Goal: Task Accomplishment & Management: Manage account settings

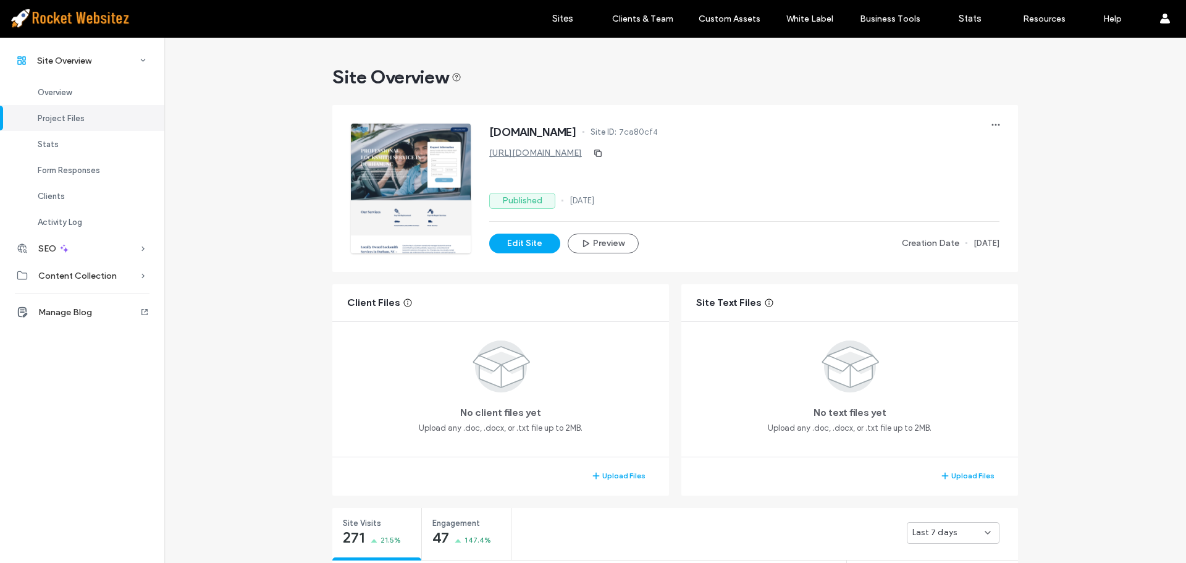
click at [483, 517] on span "Engagement" at bounding box center [462, 523] width 60 height 12
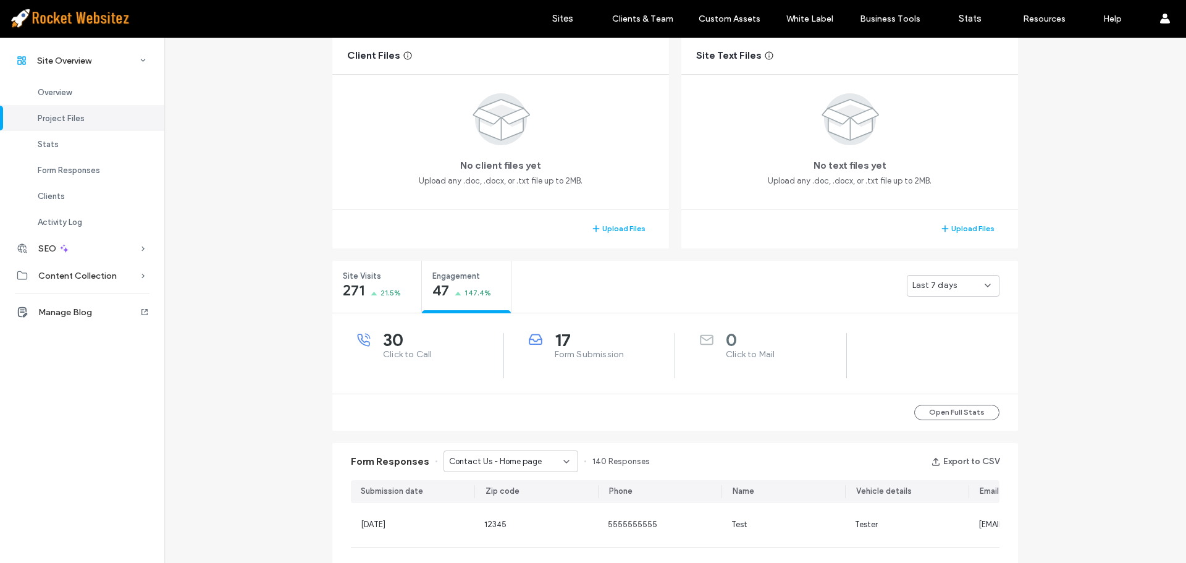
click at [560, 334] on span "17" at bounding box center [615, 340] width 120 height 12
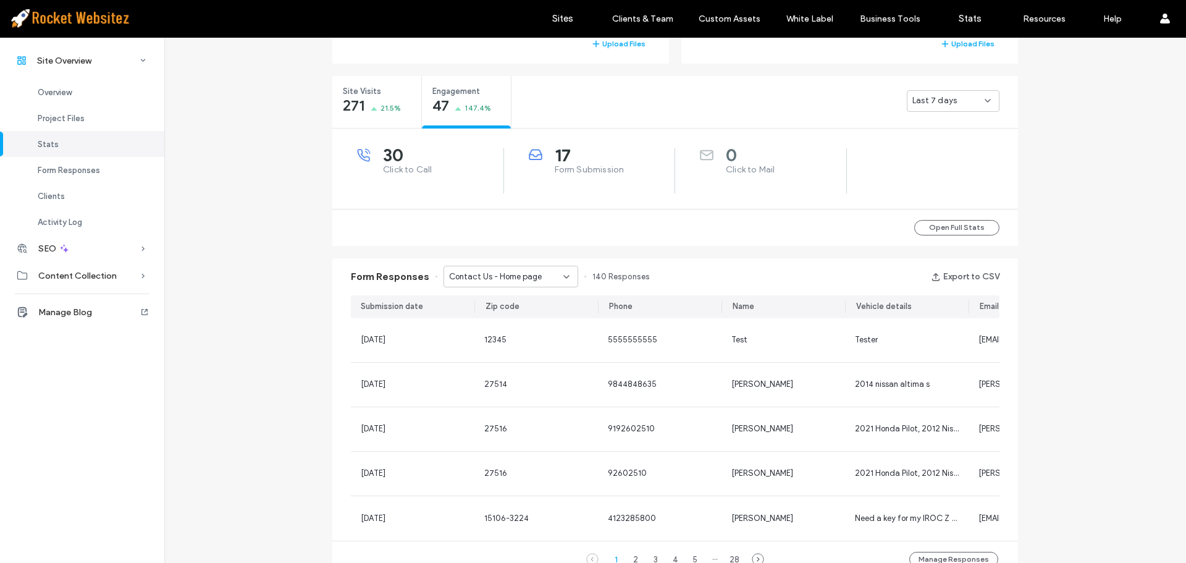
scroll to position [432, 0]
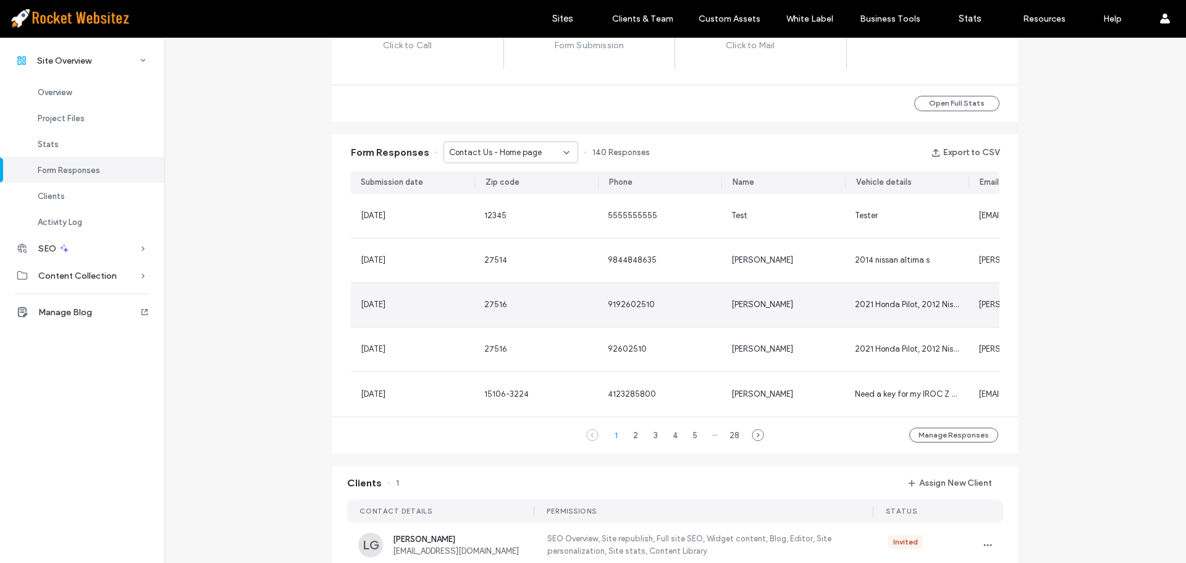
scroll to position [618, 0]
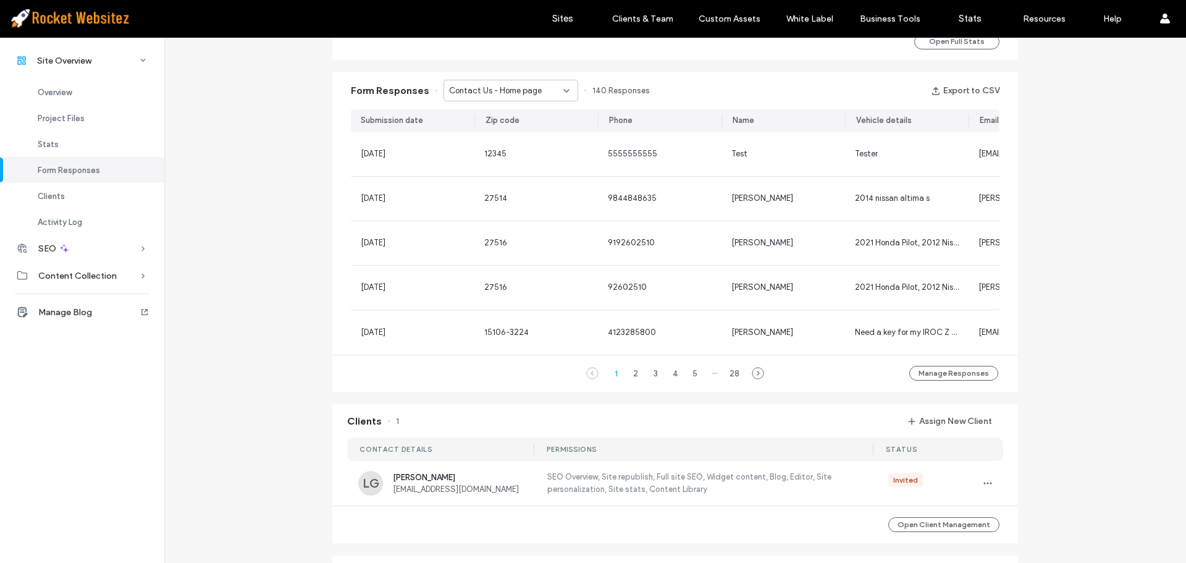
click at [496, 90] on span "Contact Us - Home page" at bounding box center [495, 91] width 93 height 12
click at [494, 135] on span "Request a Free Estimate - Contact Us popup" at bounding box center [502, 134] width 119 height 12
click at [520, 90] on span "Request a Free Estimate - Contact Us popup" at bounding box center [506, 91] width 114 height 12
click at [513, 160] on span "Contact us any time - Contact Us page" at bounding box center [502, 156] width 119 height 12
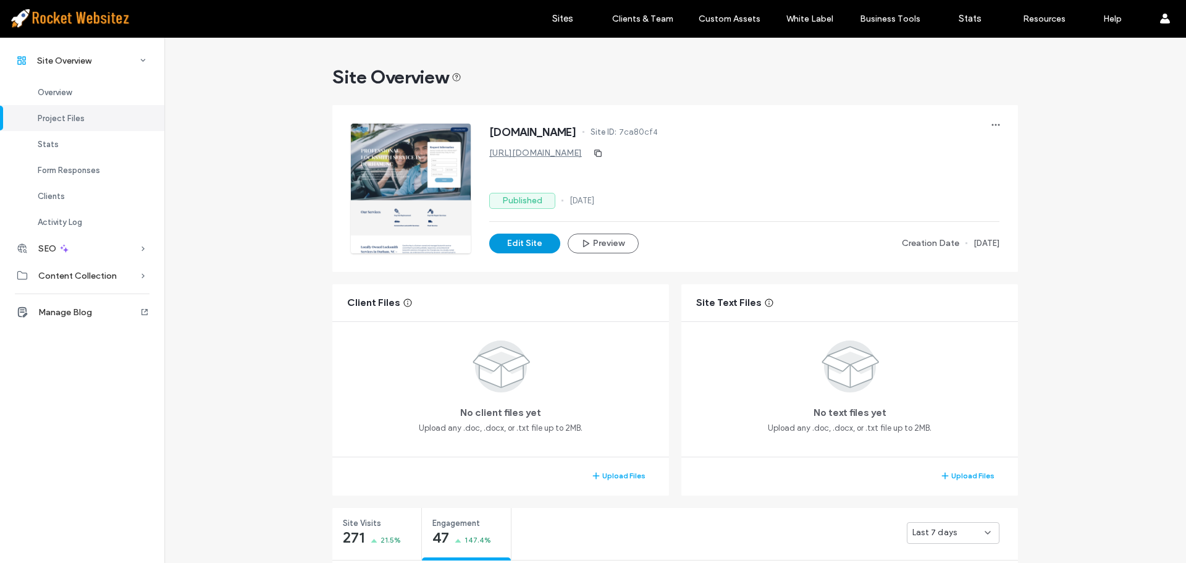
click at [510, 246] on button "Edit Site" at bounding box center [524, 244] width 71 height 20
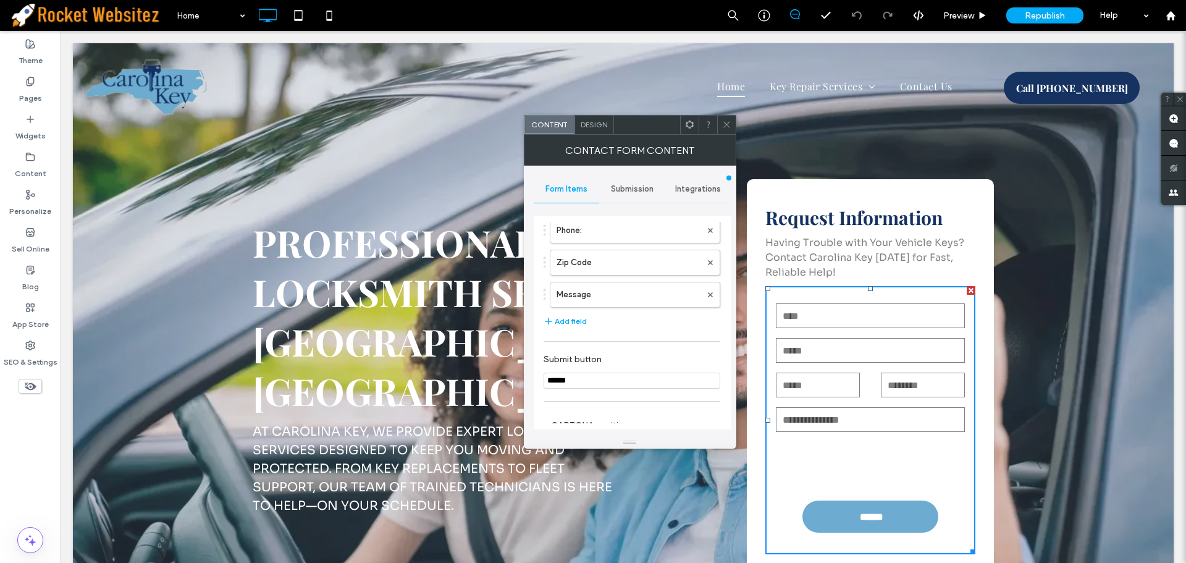
scroll to position [119, 0]
click at [633, 193] on span "Submission" at bounding box center [632, 189] width 43 height 10
click at [686, 189] on span "Integrations" at bounding box center [698, 189] width 46 height 10
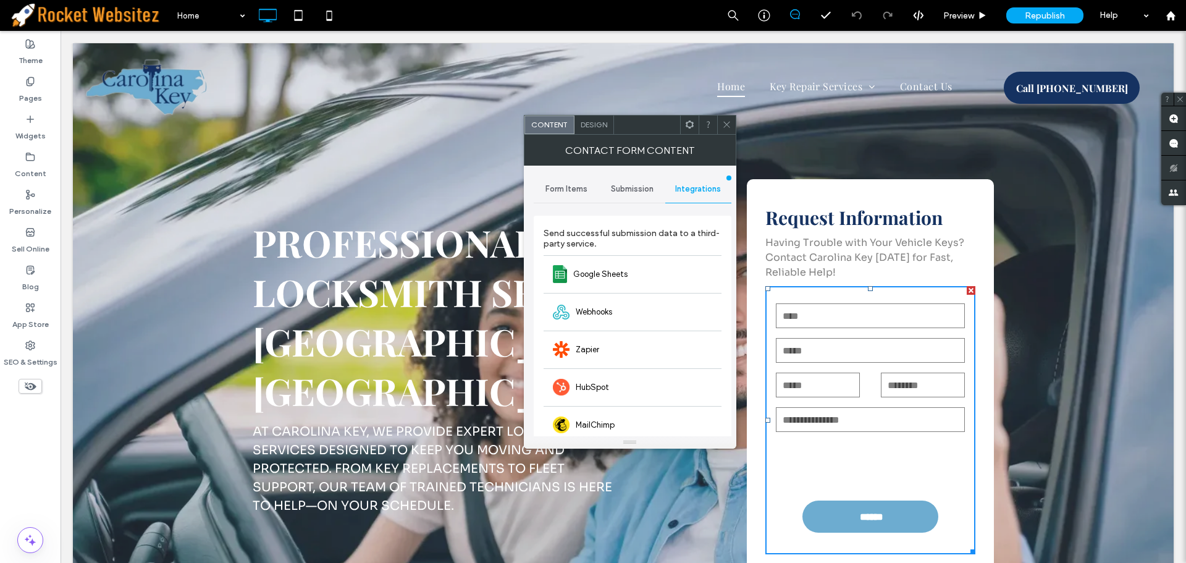
click at [648, 185] on span "Submission" at bounding box center [632, 189] width 43 height 10
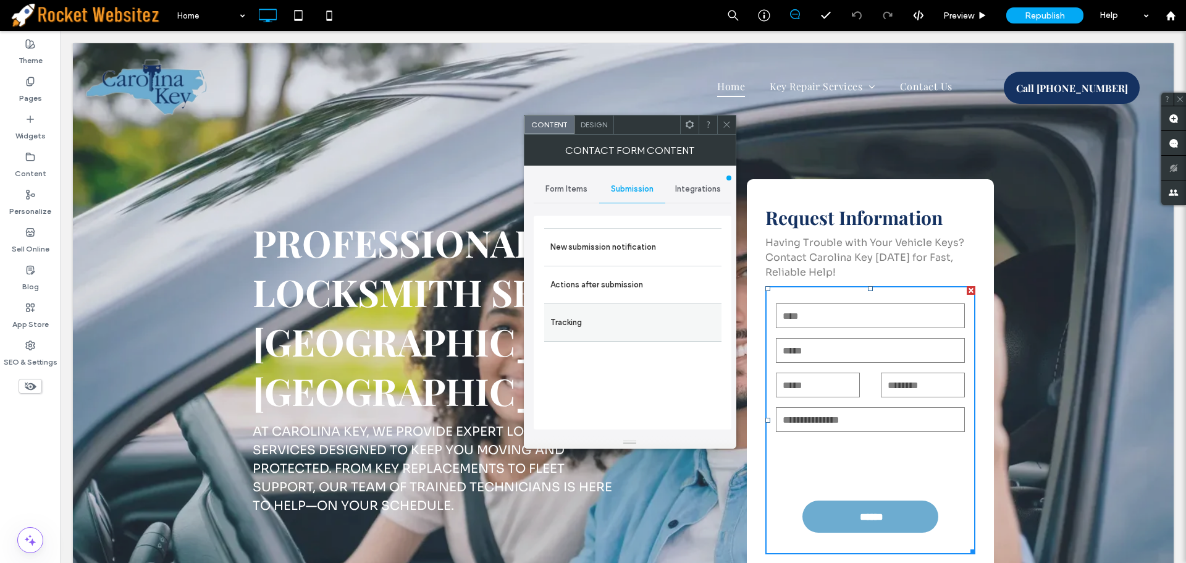
click at [604, 323] on label "Tracking" at bounding box center [632, 322] width 165 height 25
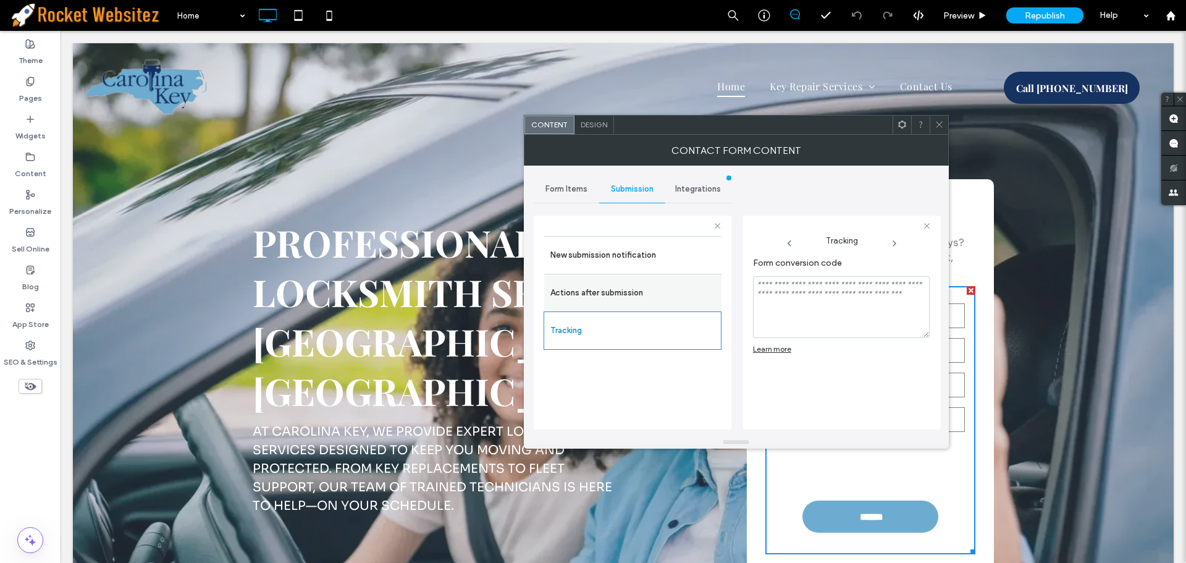
click at [614, 294] on label "Actions after submission" at bounding box center [632, 292] width 165 height 25
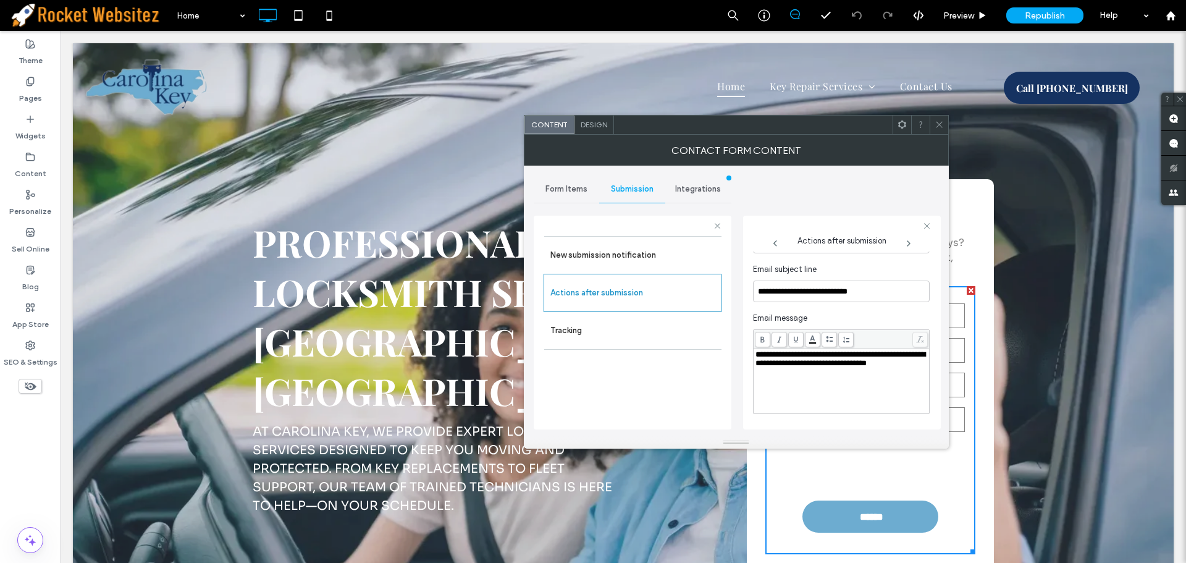
scroll to position [473, 0]
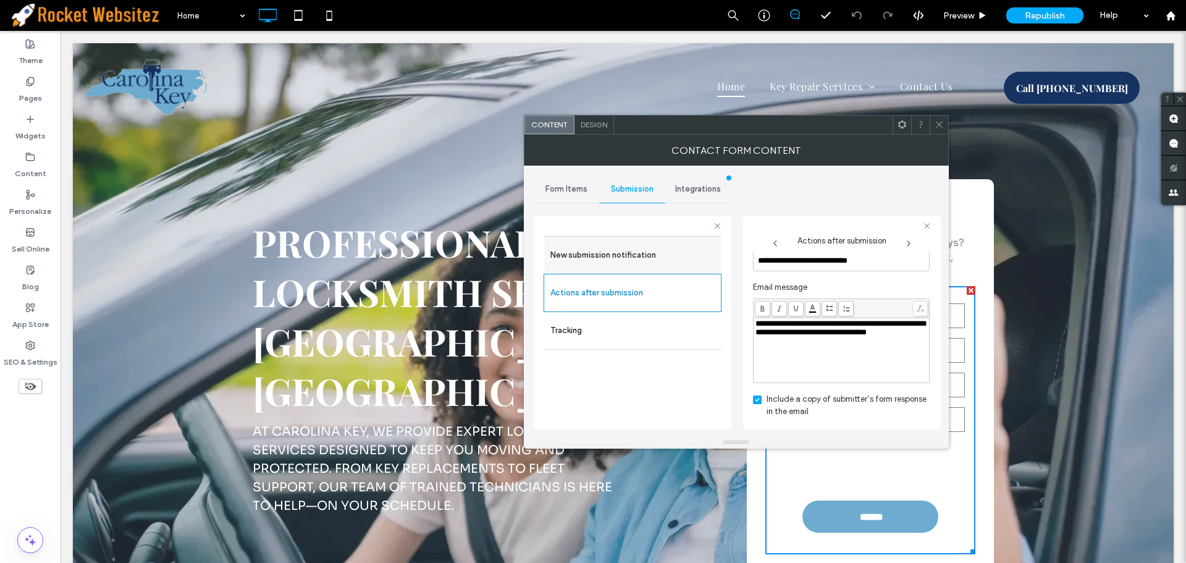
click at [623, 259] on label "New submission notification" at bounding box center [632, 255] width 165 height 25
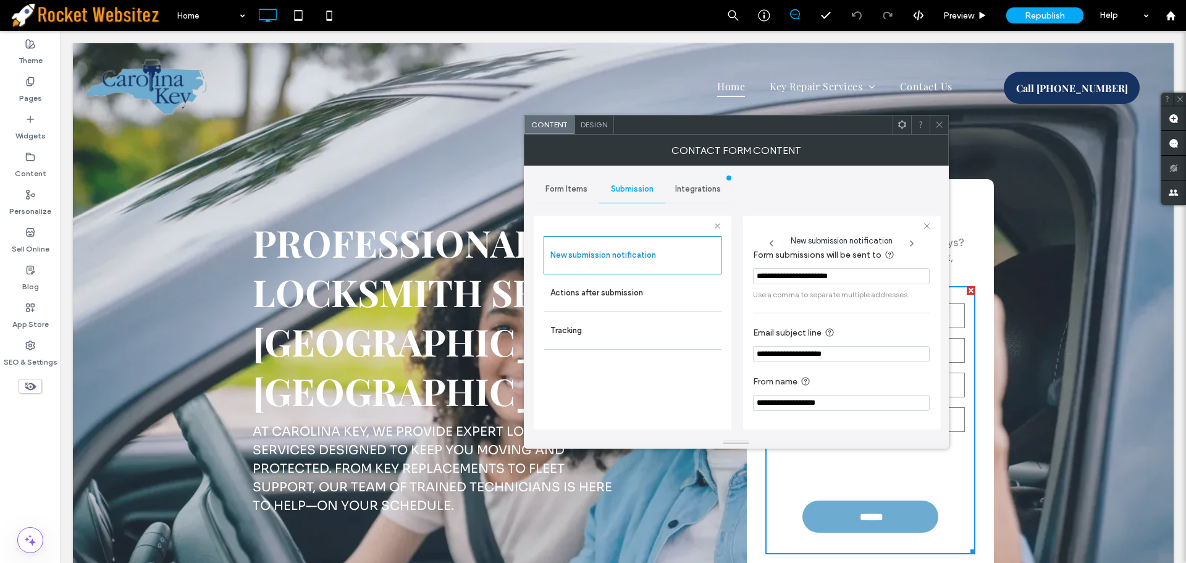
scroll to position [11, 0]
click at [938, 130] on span at bounding box center [939, 125] width 9 height 19
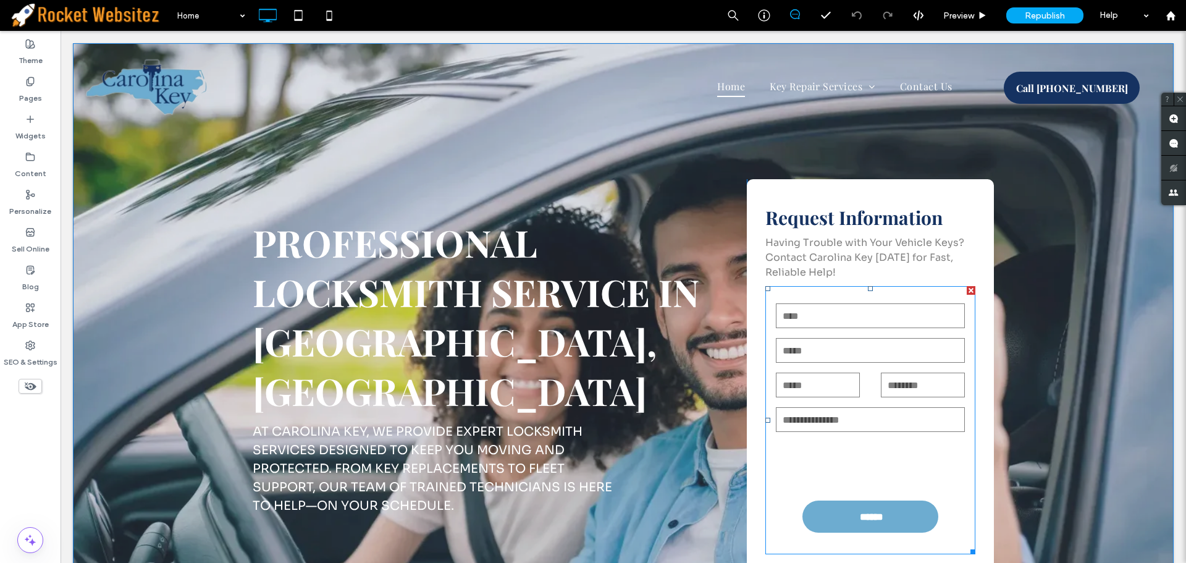
click at [881, 386] on input "text" at bounding box center [923, 385] width 84 height 25
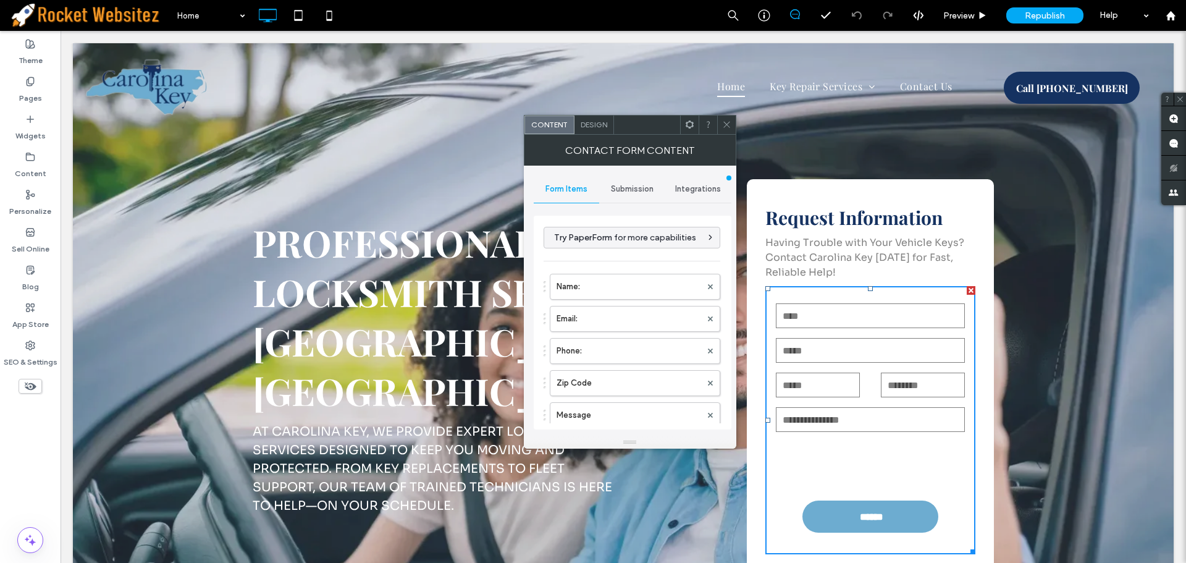
drag, startPoint x: 729, startPoint y: 122, endPoint x: 719, endPoint y: 238, distance: 116.0
click at [729, 122] on use at bounding box center [726, 125] width 6 height 6
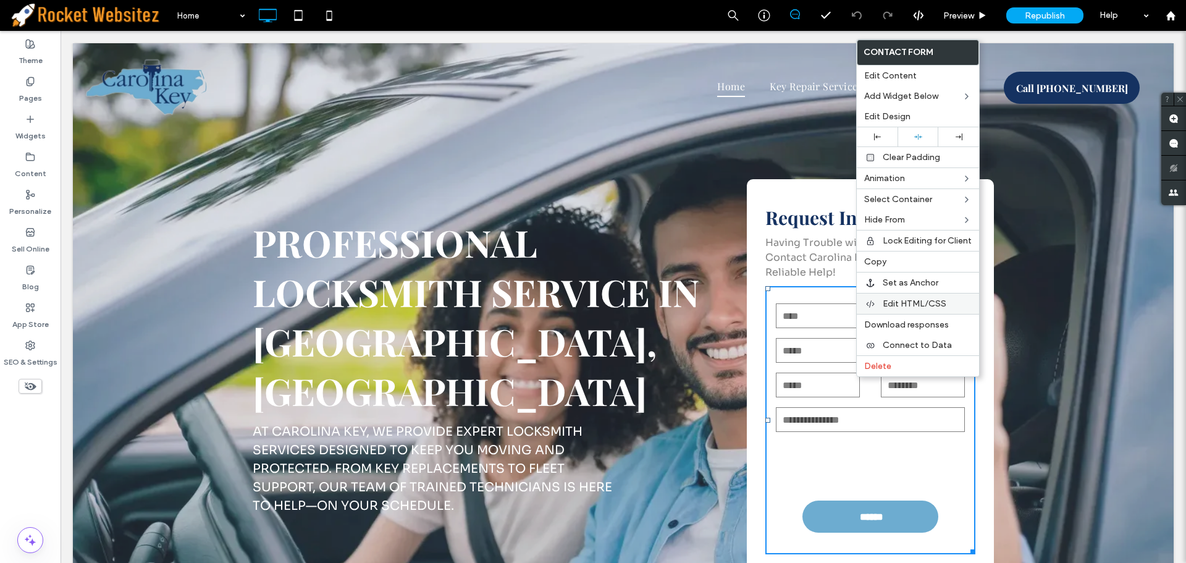
click at [909, 310] on div "Edit HTML/CSS" at bounding box center [918, 303] width 122 height 21
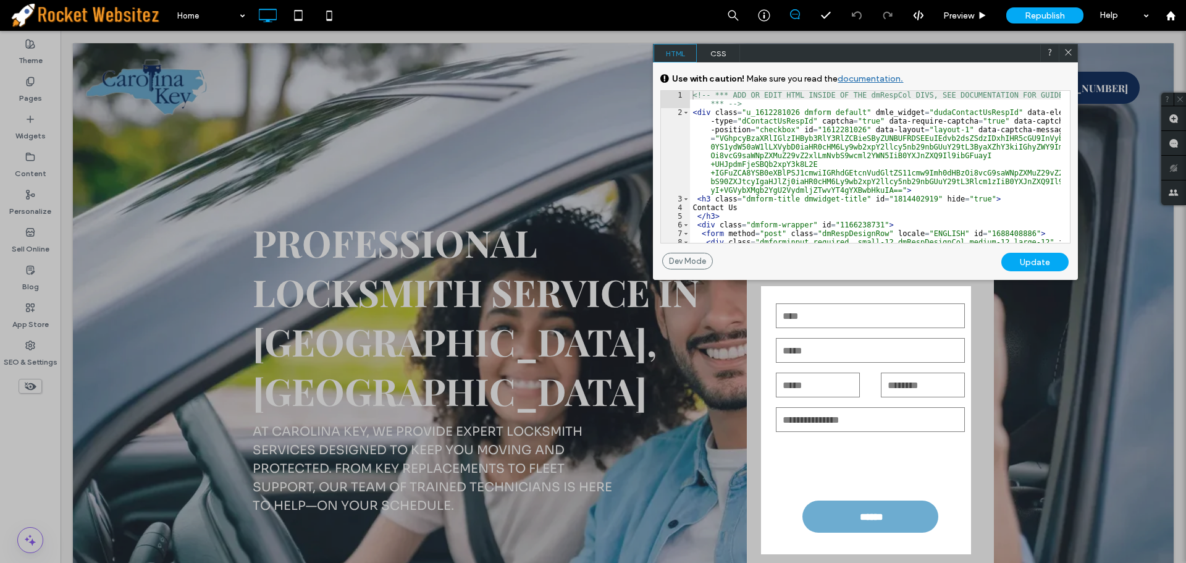
drag, startPoint x: 1067, startPoint y: 54, endPoint x: 1005, endPoint y: 23, distance: 69.1
click at [1067, 54] on use at bounding box center [1069, 52] width 6 height 6
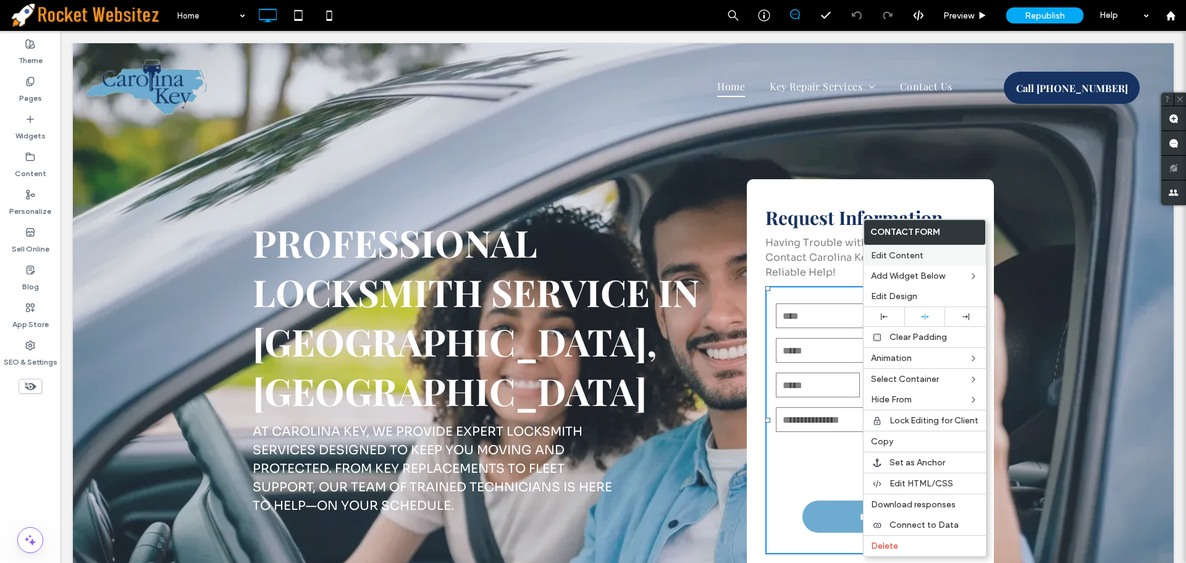
click at [922, 263] on div "Edit Content" at bounding box center [925, 255] width 122 height 20
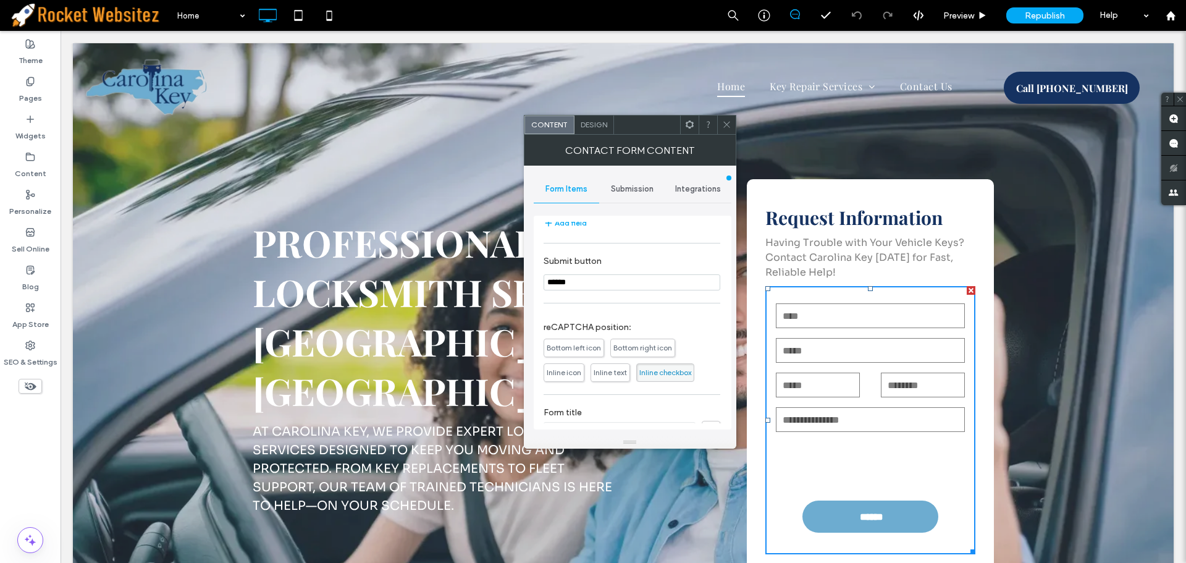
scroll to position [243, 0]
click at [705, 405] on icon at bounding box center [711, 407] width 12 height 14
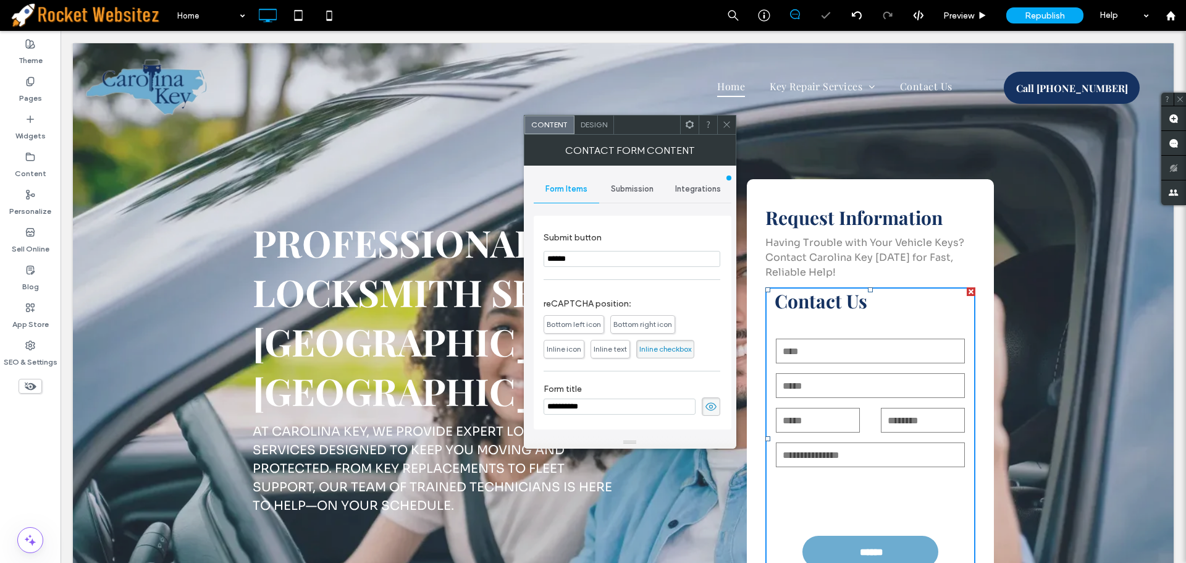
click at [615, 405] on input "**********" at bounding box center [620, 407] width 152 height 16
type input "**********"
click at [705, 407] on icon at bounding box center [711, 407] width 12 height 14
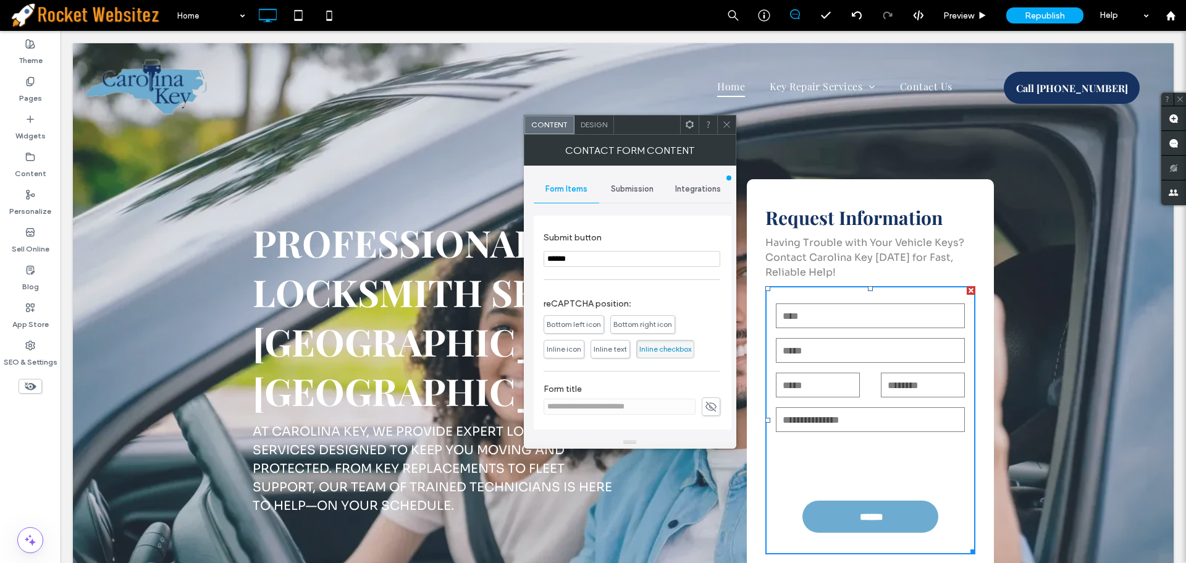
click at [729, 130] on span at bounding box center [726, 125] width 9 height 19
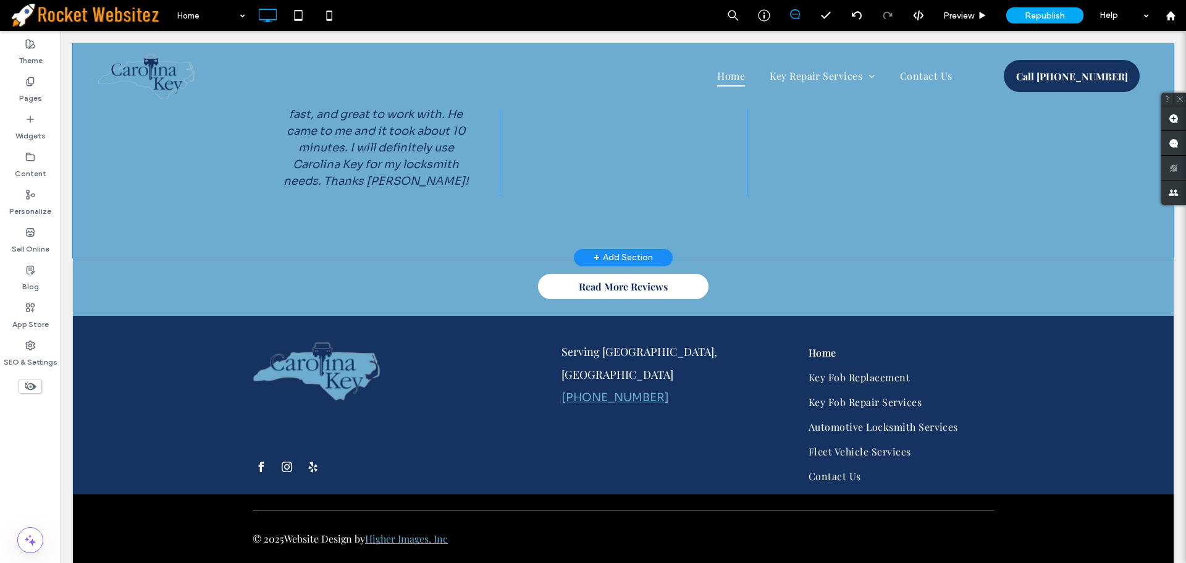
scroll to position [3984, 0]
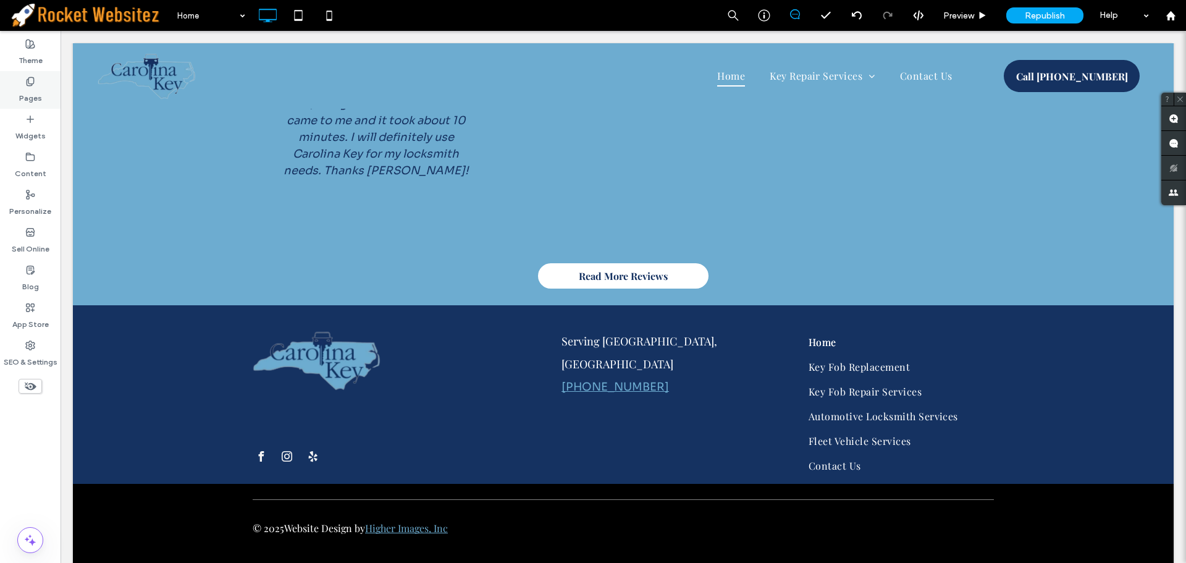
click at [30, 92] on label "Pages" at bounding box center [30, 94] width 23 height 17
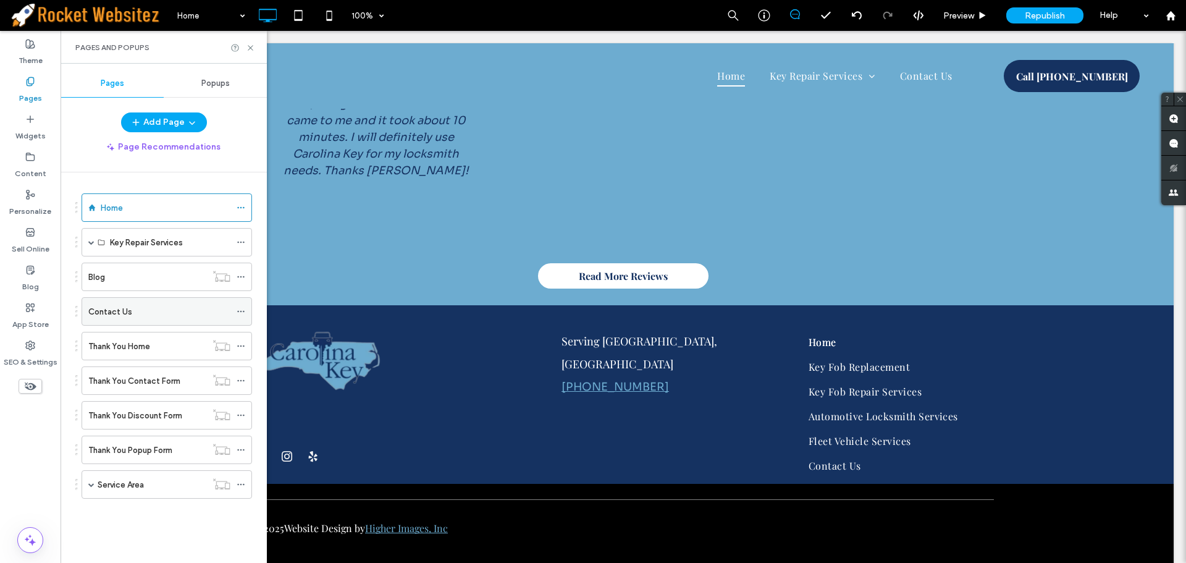
click at [162, 312] on div "Contact Us" at bounding box center [159, 311] width 142 height 13
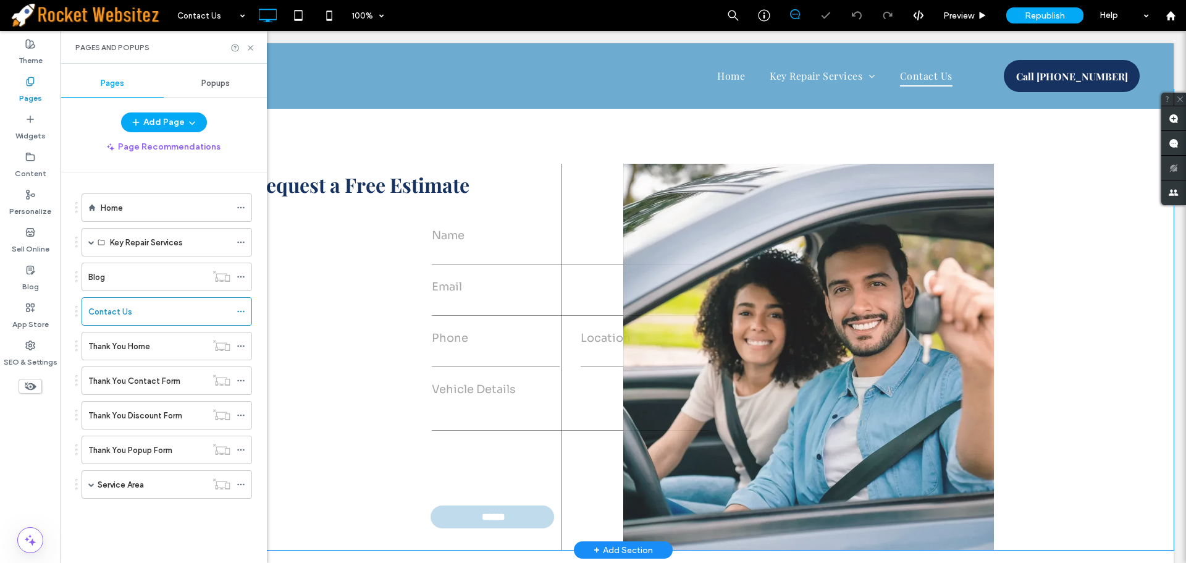
scroll to position [494, 0]
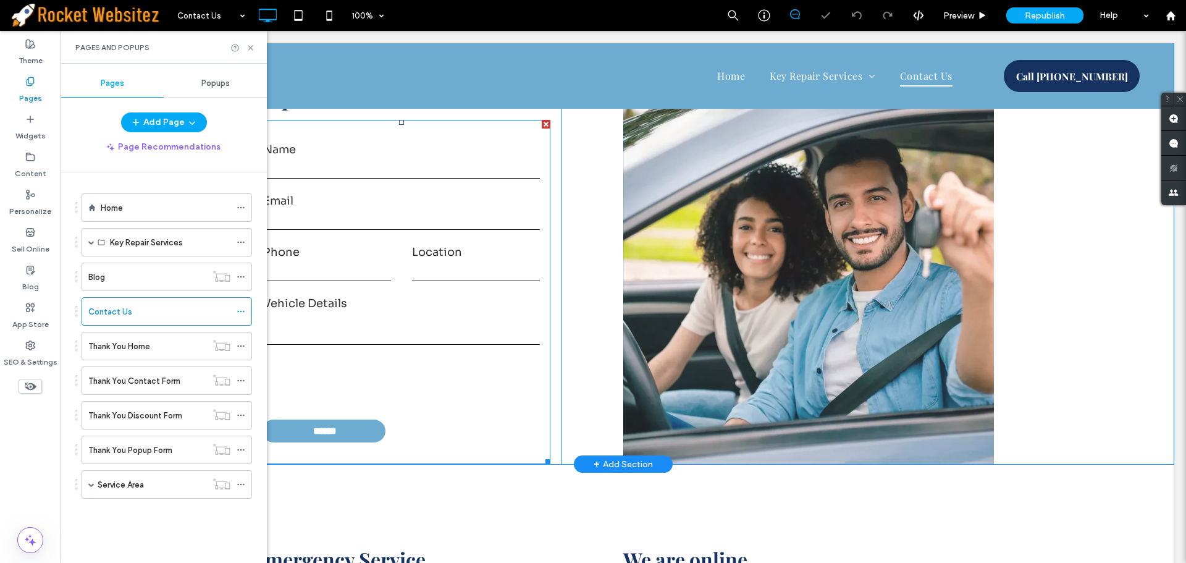
click at [394, 250] on div "Phone" at bounding box center [327, 263] width 149 height 39
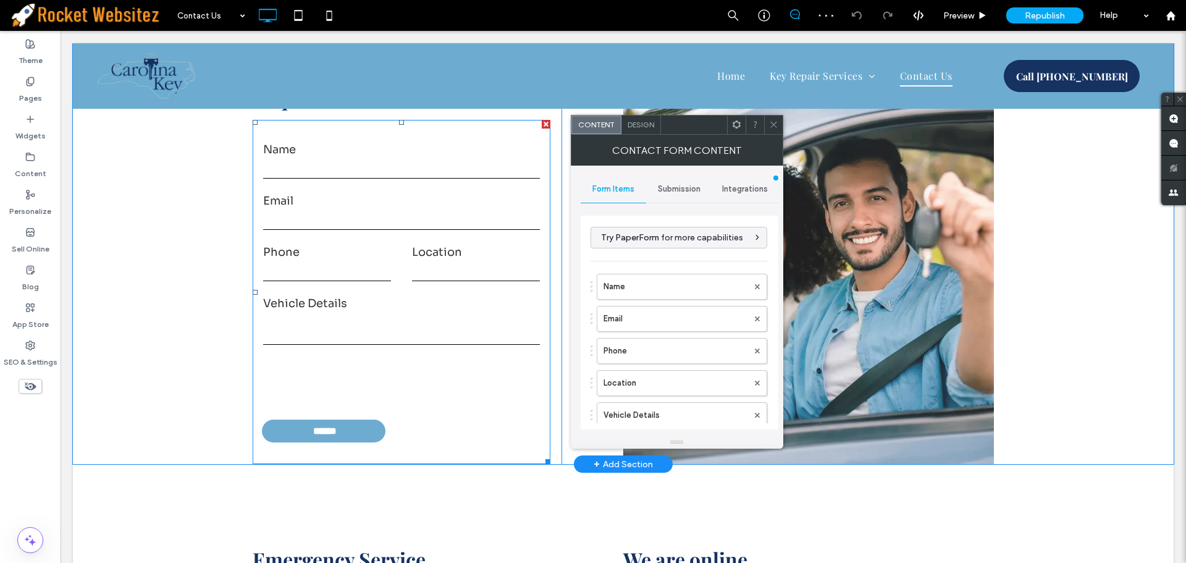
type input "******"
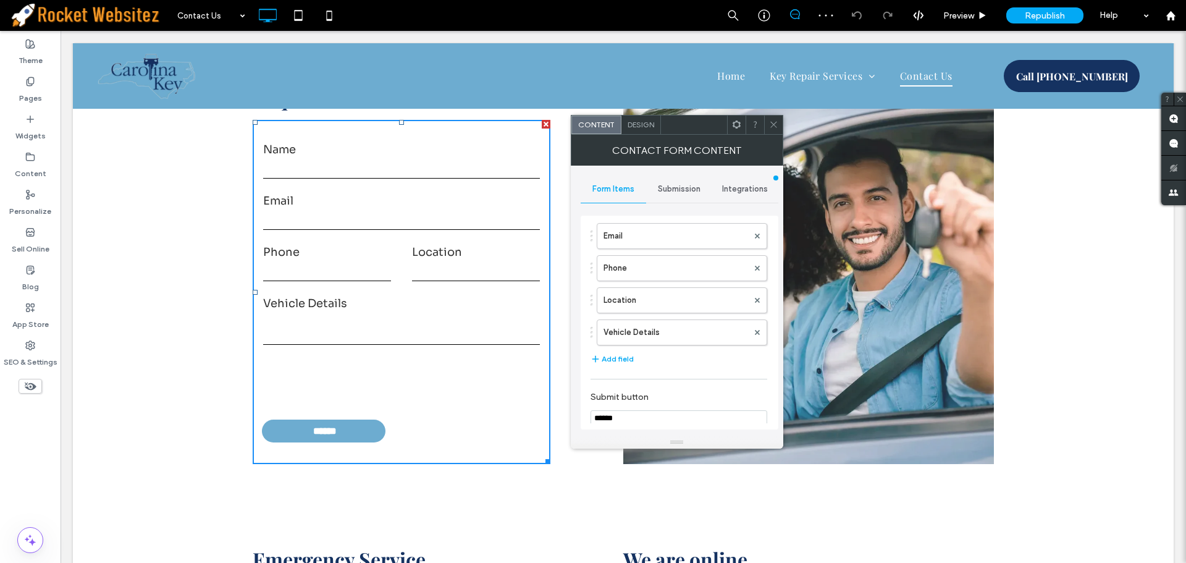
scroll to position [243, 0]
click at [753, 410] on use at bounding box center [758, 406] width 11 height 10
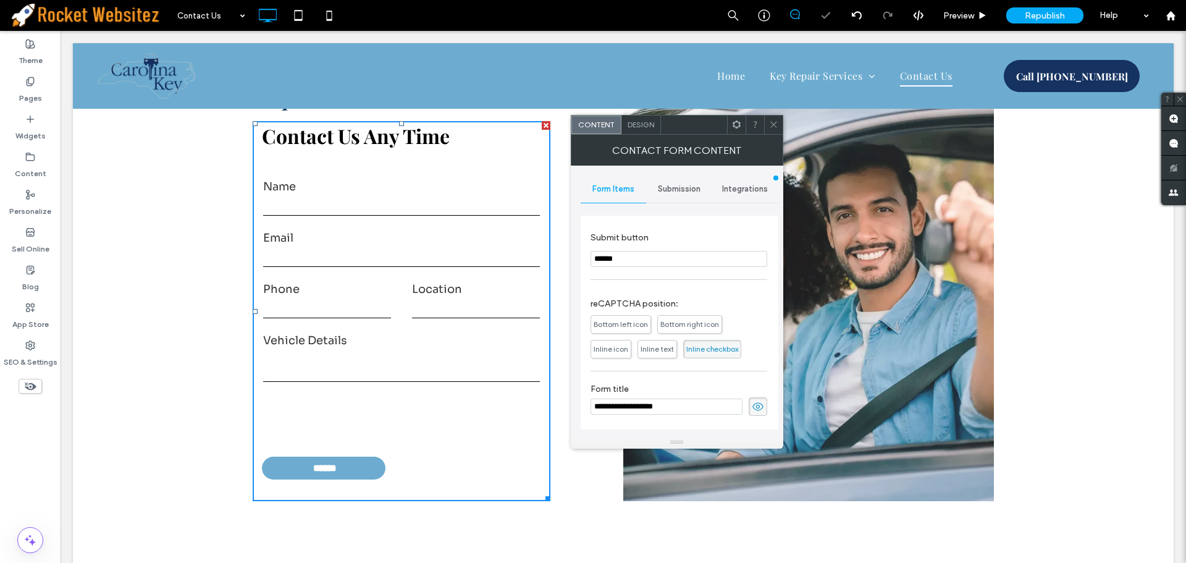
click at [660, 410] on input "**********" at bounding box center [667, 407] width 152 height 16
type input "**********"
click at [752, 404] on icon at bounding box center [758, 407] width 12 height 14
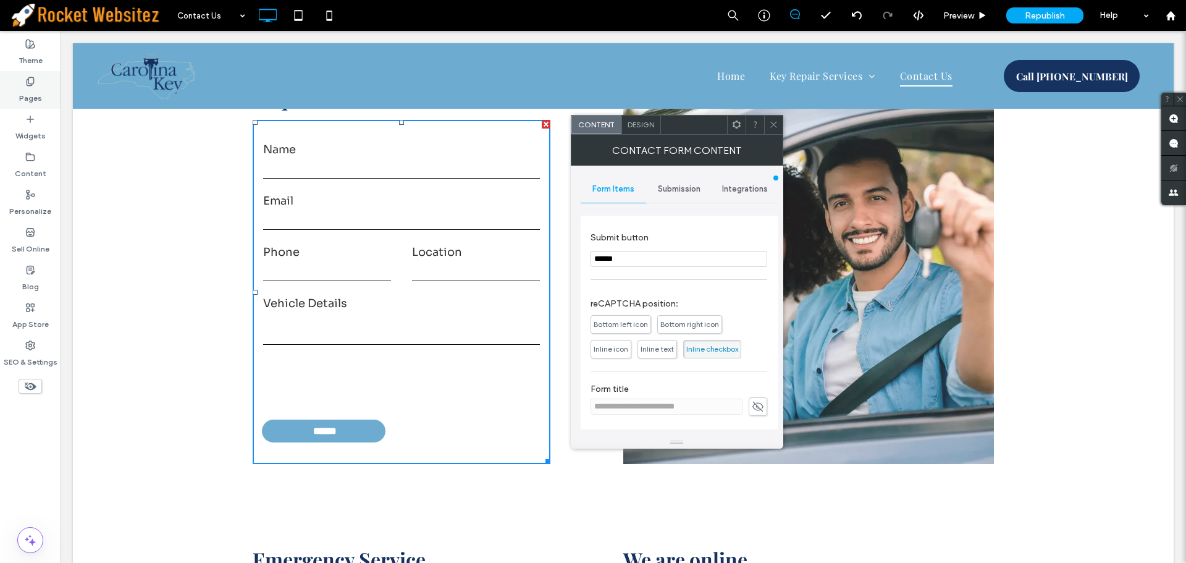
click at [17, 90] on div "Pages" at bounding box center [30, 90] width 61 height 38
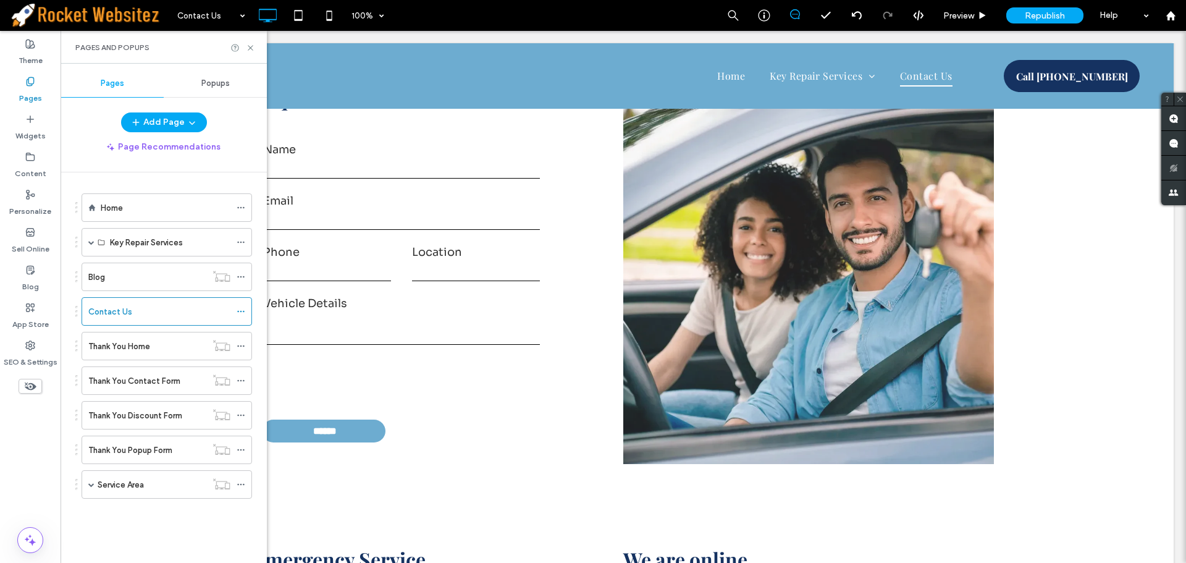
click at [196, 83] on div "Popups" at bounding box center [215, 83] width 103 height 27
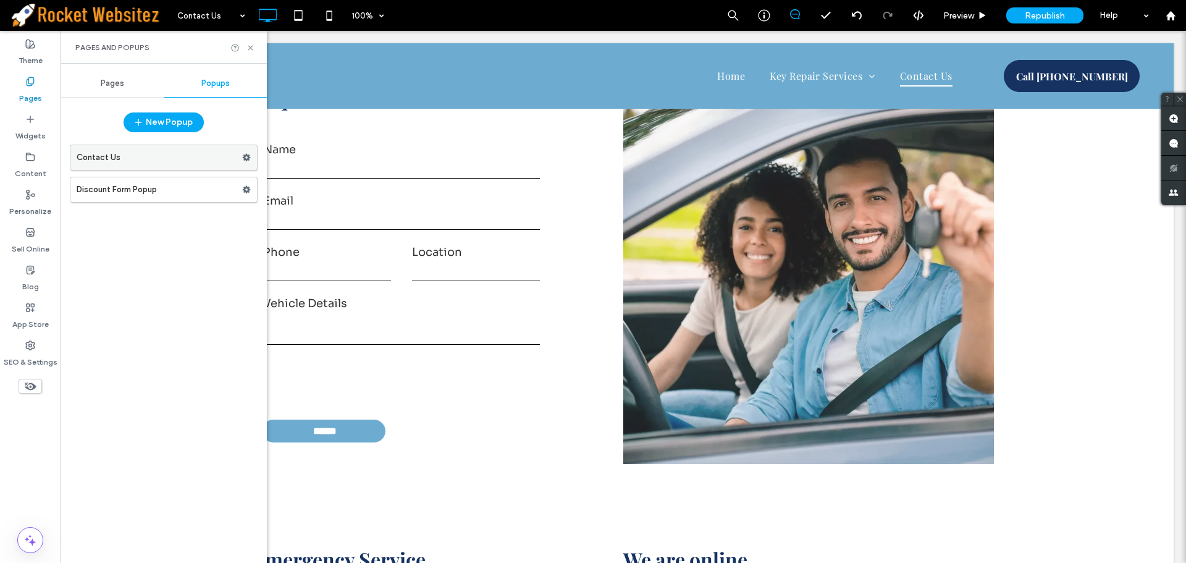
click at [133, 158] on label "Contact Us" at bounding box center [160, 157] width 166 height 25
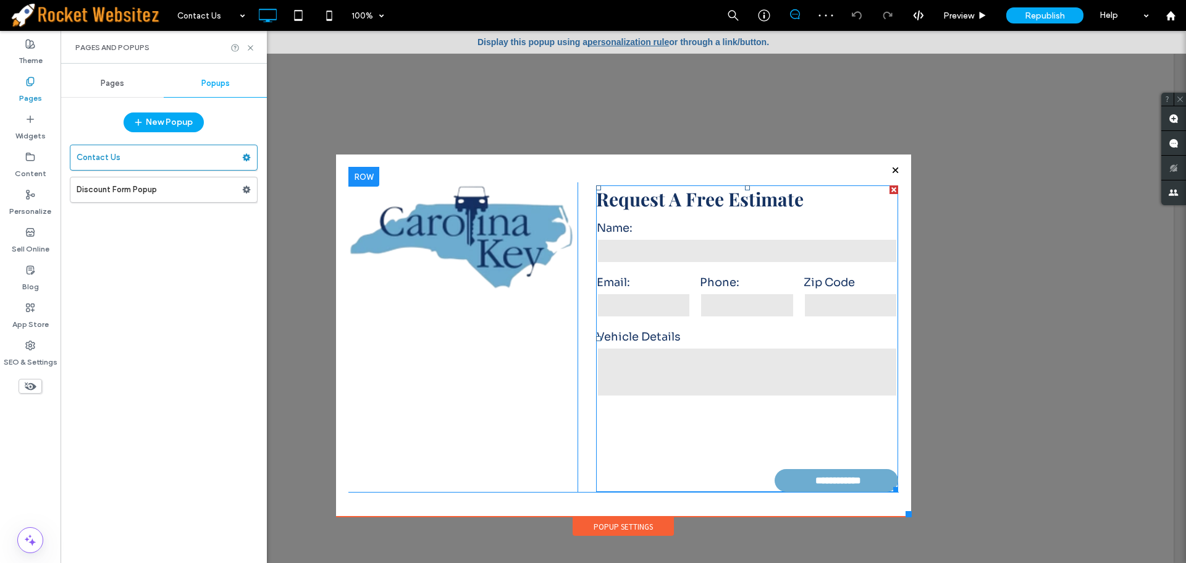
click at [741, 221] on label "Name:" at bounding box center [748, 228] width 302 height 17
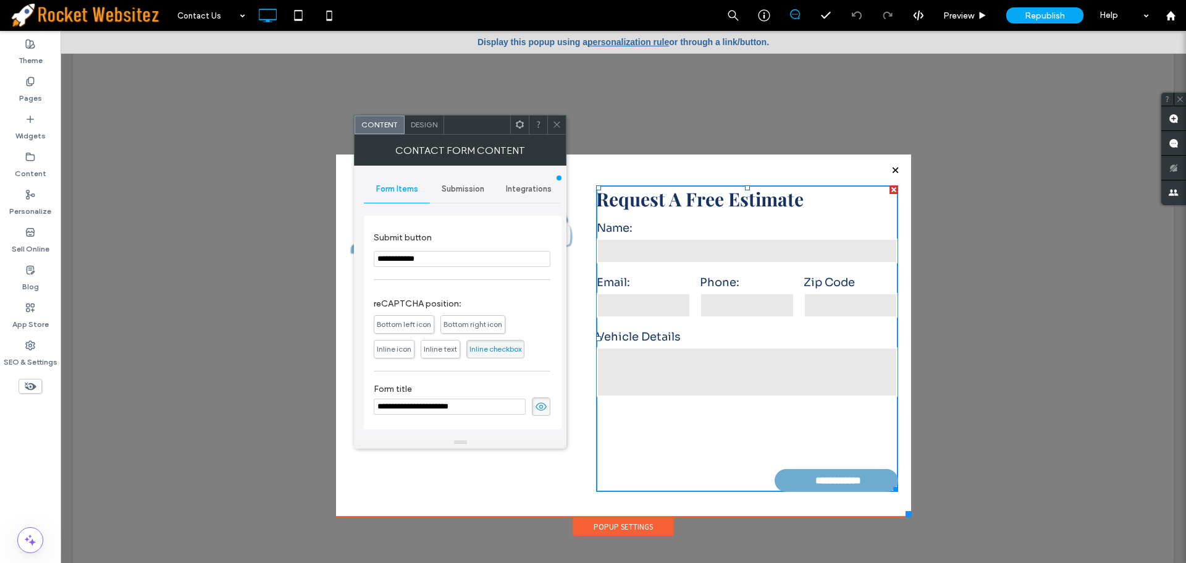
scroll to position [243, 0]
click at [556, 124] on icon at bounding box center [556, 124] width 9 height 9
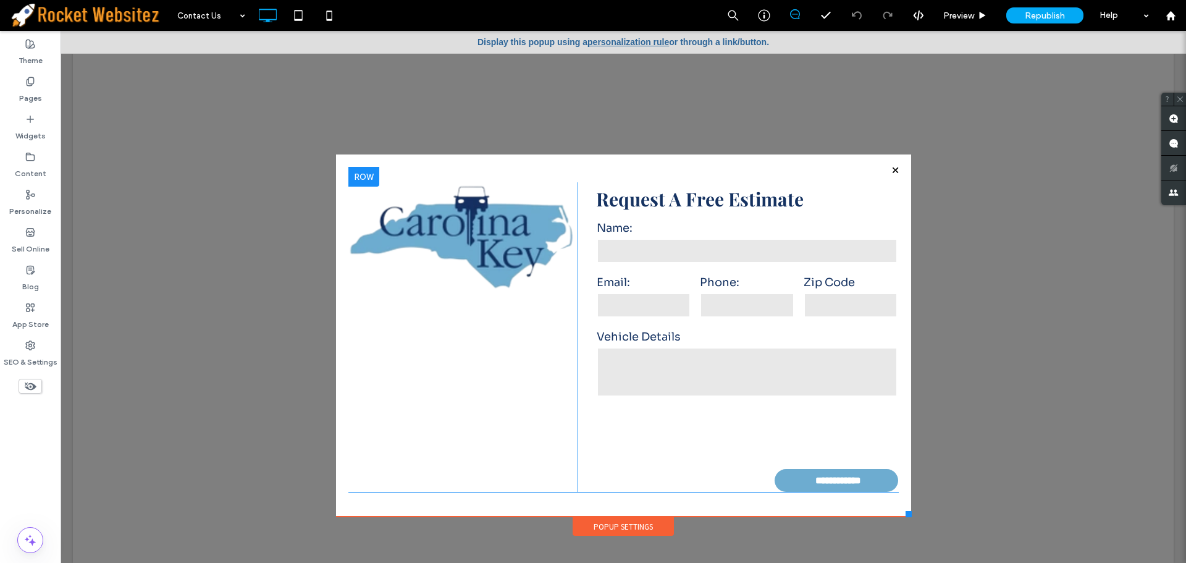
click at [887, 171] on div "**********" at bounding box center [738, 329] width 321 height 325
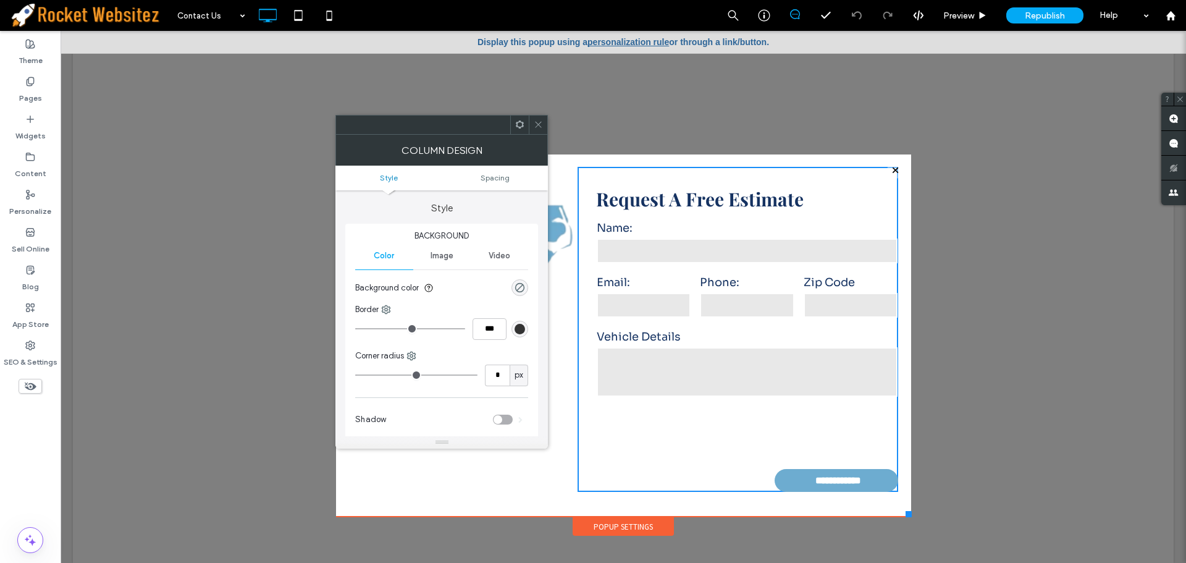
click at [541, 124] on icon at bounding box center [538, 124] width 9 height 9
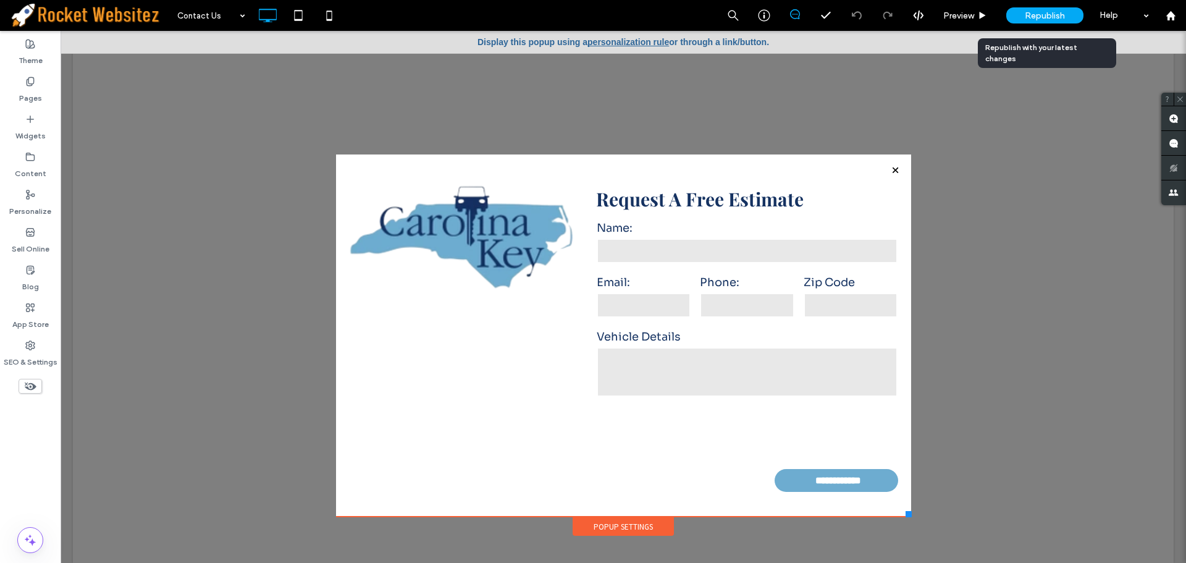
click at [1057, 19] on span "Republish" at bounding box center [1045, 16] width 40 height 11
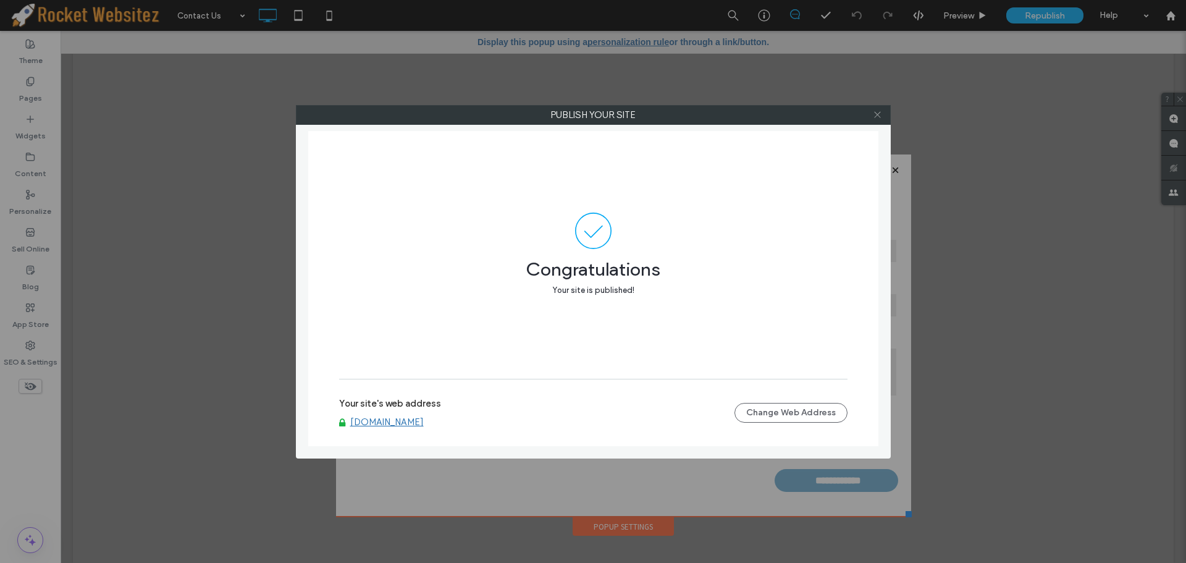
click at [876, 112] on icon at bounding box center [877, 114] width 9 height 9
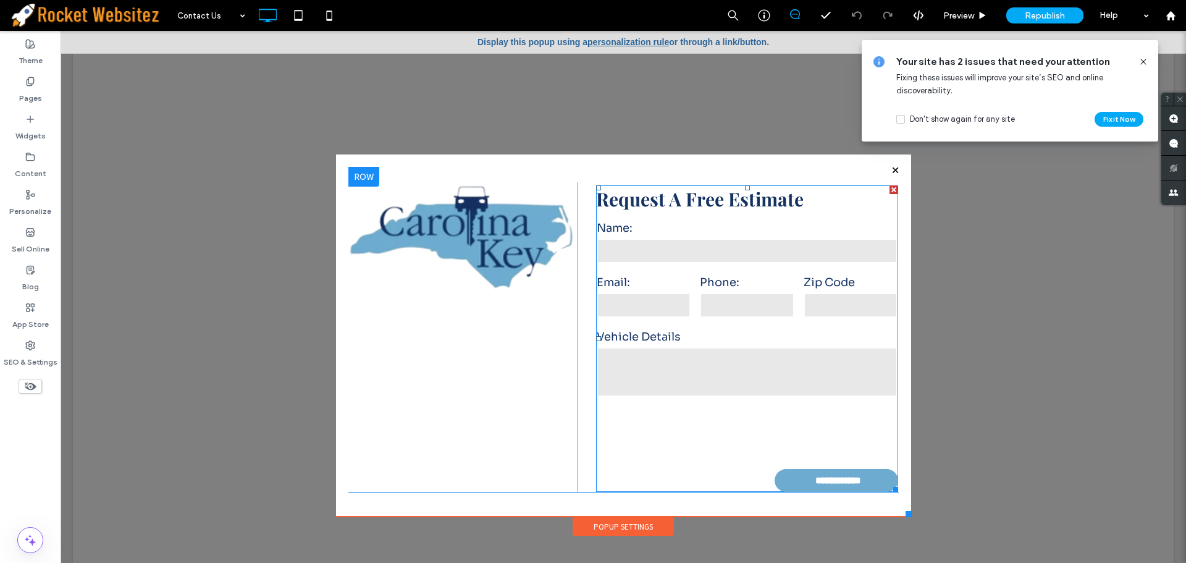
click at [746, 312] on input "tel" at bounding box center [747, 305] width 95 height 25
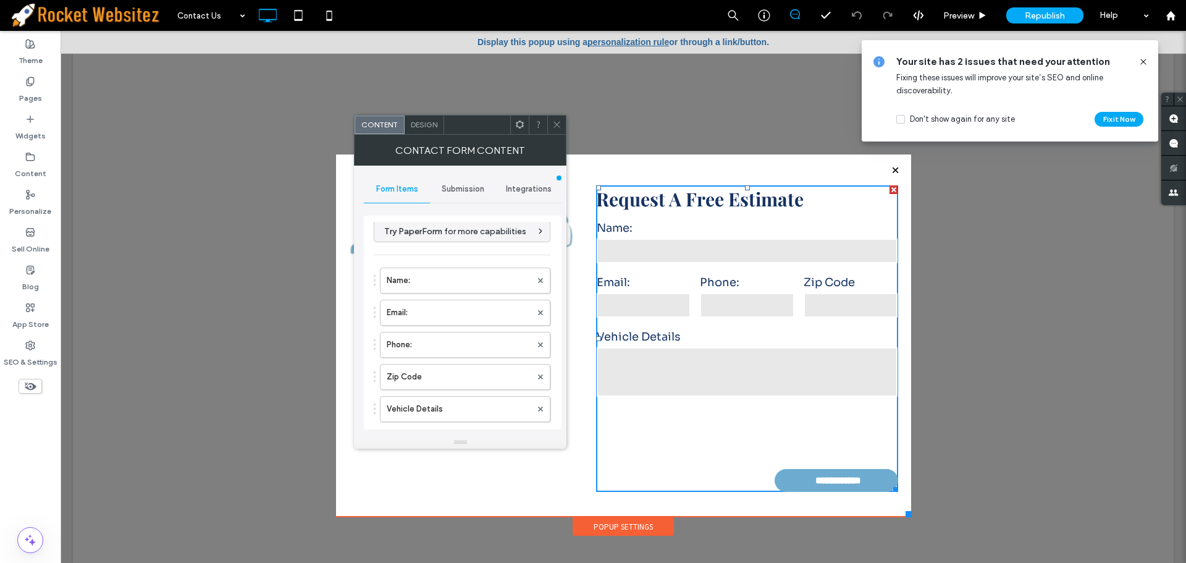
scroll to position [0, 0]
click at [463, 187] on span "Submission" at bounding box center [463, 189] width 43 height 10
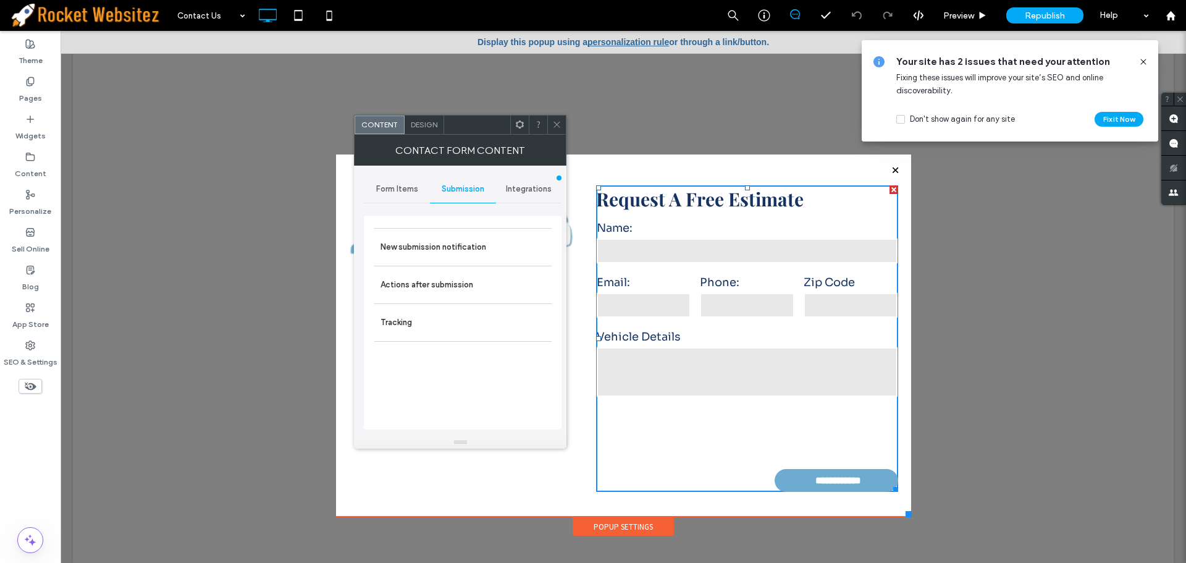
click at [521, 187] on span "Integrations" at bounding box center [529, 189] width 46 height 10
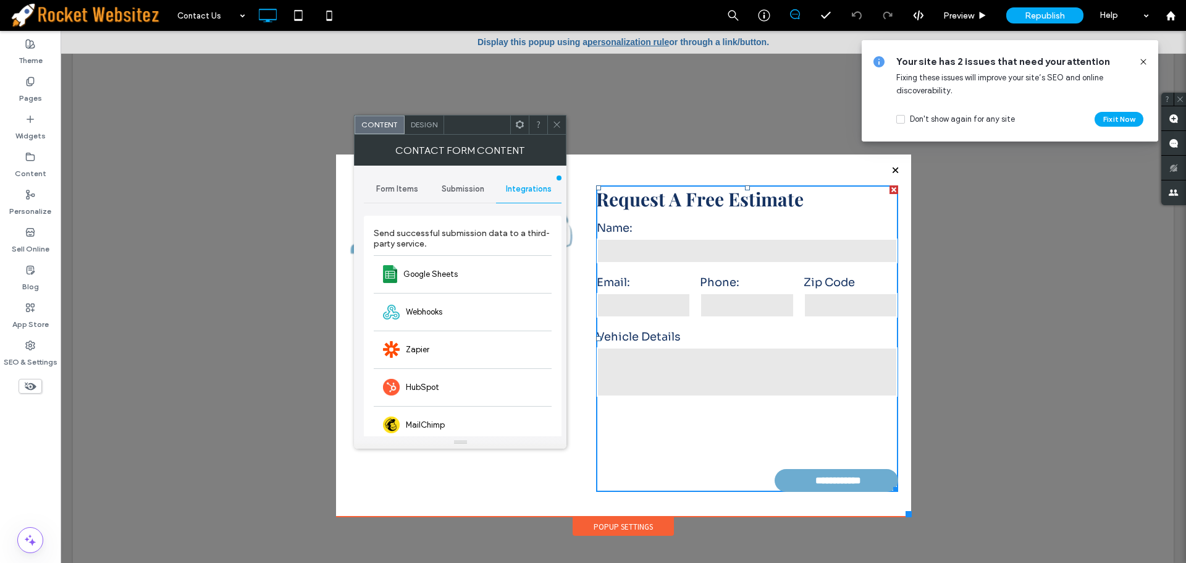
click at [559, 130] on span at bounding box center [556, 125] width 9 height 19
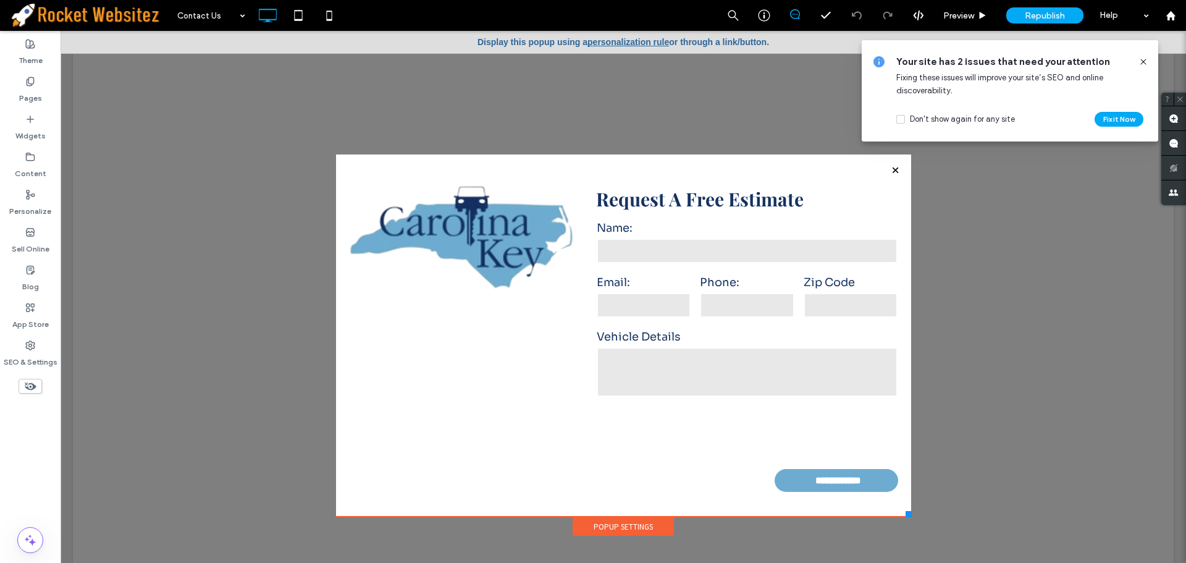
click at [1140, 61] on icon at bounding box center [1144, 62] width 10 height 10
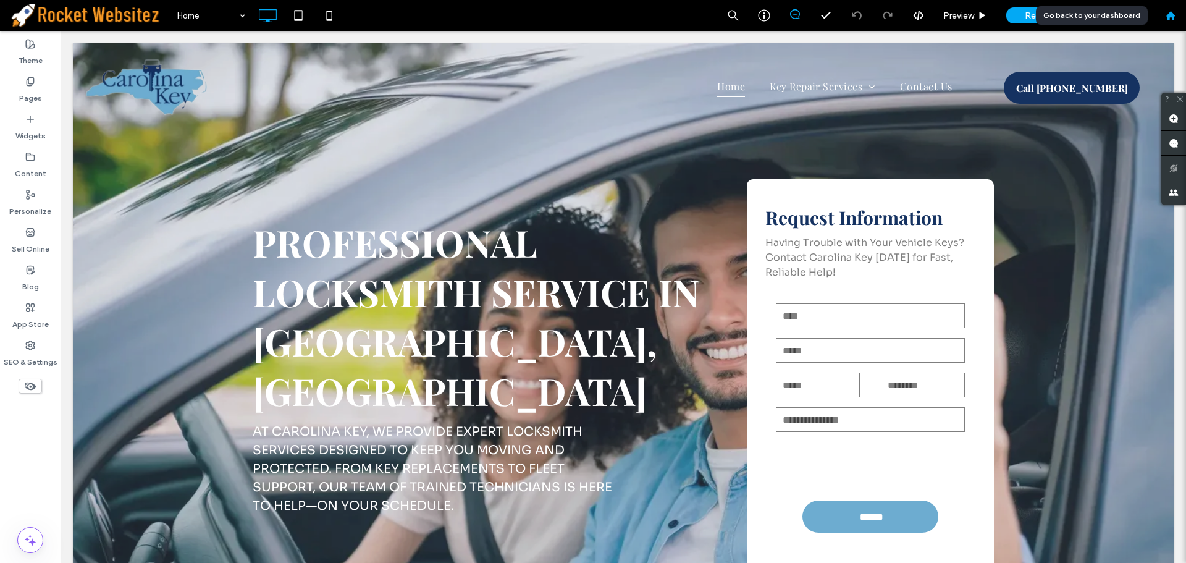
click at [1170, 23] on div at bounding box center [1170, 15] width 31 height 31
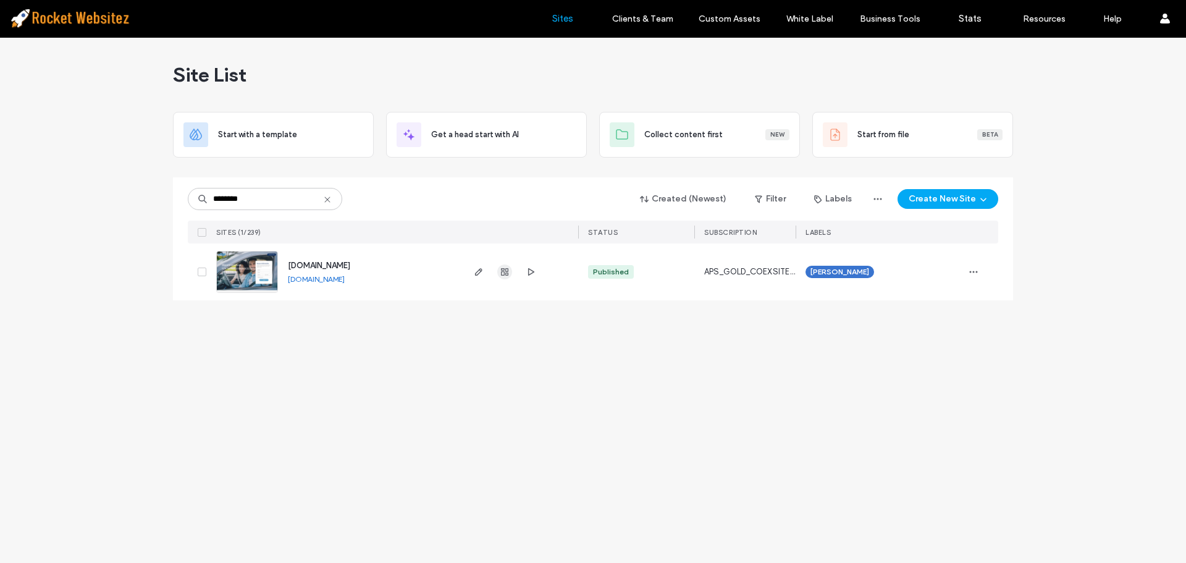
type input "********"
click at [500, 272] on icon "button" at bounding box center [505, 272] width 10 height 10
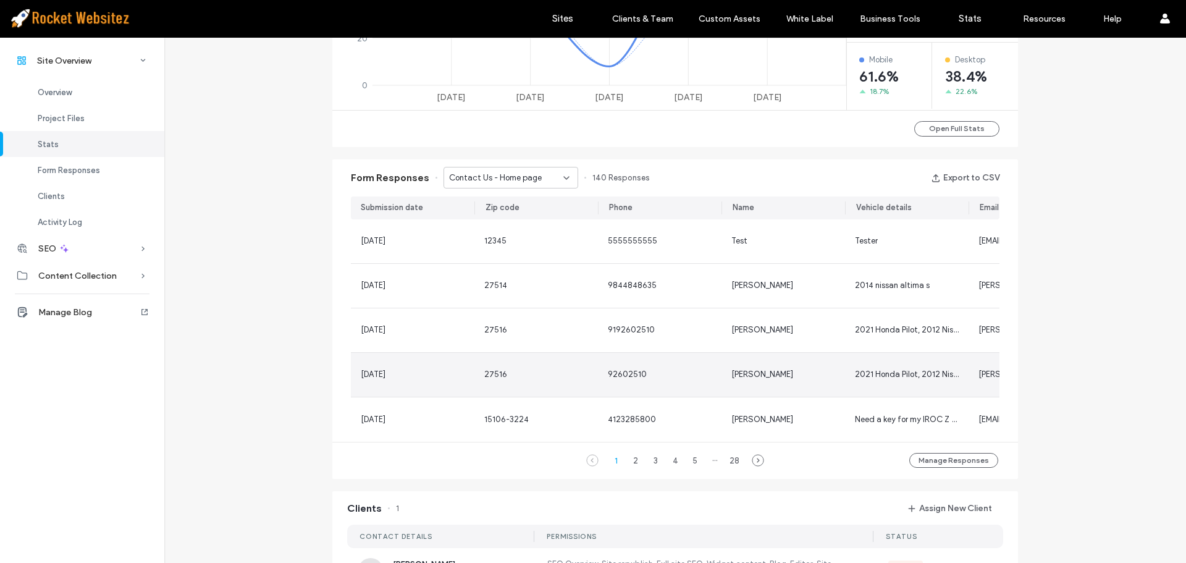
scroll to position [680, 0]
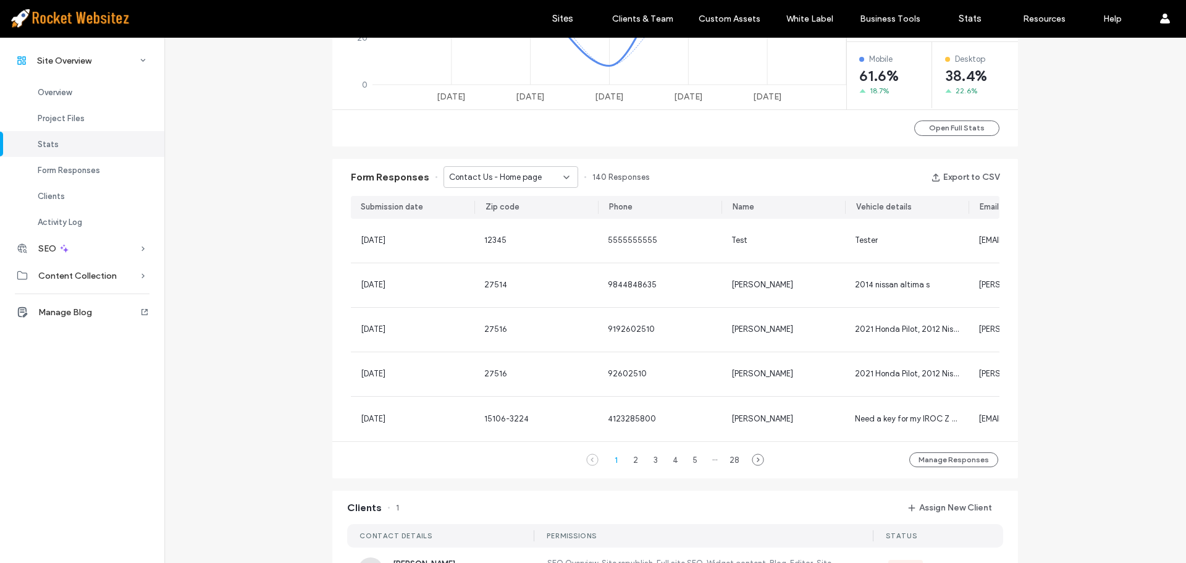
click at [502, 179] on span "Contact Us - Home page" at bounding box center [495, 177] width 93 height 12
click at [516, 223] on span "Request a Free Estimate - Contact Us popup" at bounding box center [502, 220] width 119 height 12
click at [507, 188] on div "Form Responses Request a Free Estimate - Contact Us popup 176 Responses Export …" at bounding box center [675, 177] width 686 height 37
click at [509, 180] on span "Request a Free Estimate - Contact Us popup" at bounding box center [506, 177] width 114 height 12
click at [492, 241] on span "Contact us any time - Contact Us page" at bounding box center [502, 242] width 119 height 12
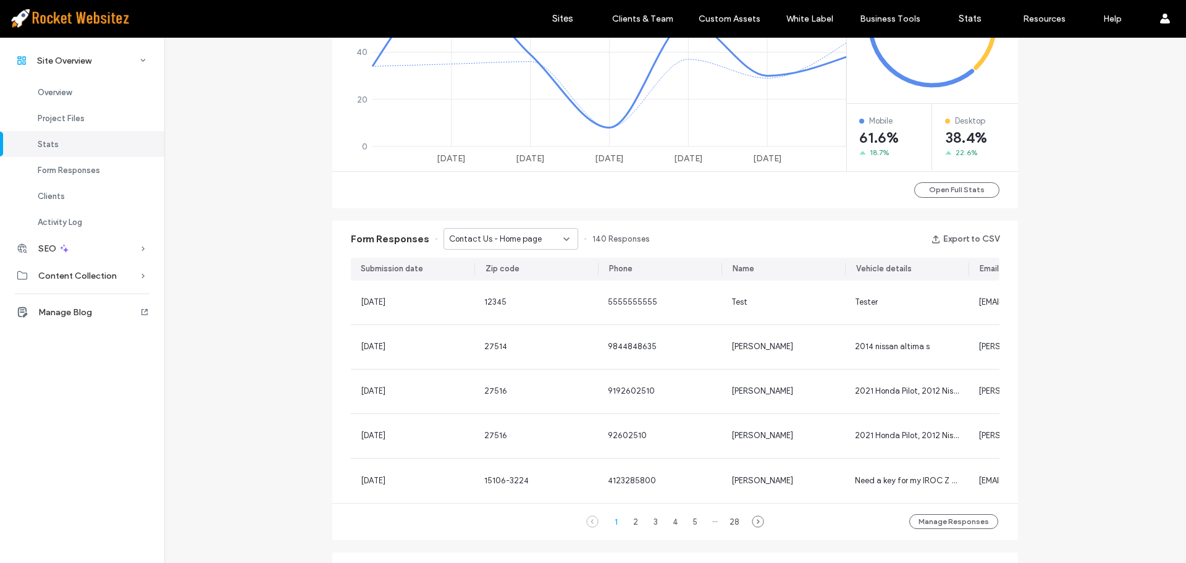
click at [499, 237] on span "Contact Us - Home page" at bounding box center [495, 239] width 93 height 12
click at [487, 282] on span "Request a Free Estimate - Contact Us popup" at bounding box center [502, 282] width 119 height 12
click at [504, 240] on span "Request a Free Estimate - Contact Us popup" at bounding box center [506, 239] width 114 height 12
click at [489, 284] on span "Request a Free Estimate - Contact Us popup" at bounding box center [502, 282] width 119 height 12
click at [532, 240] on span "Request a Free Estimate - Contact Us popup" at bounding box center [506, 239] width 114 height 12
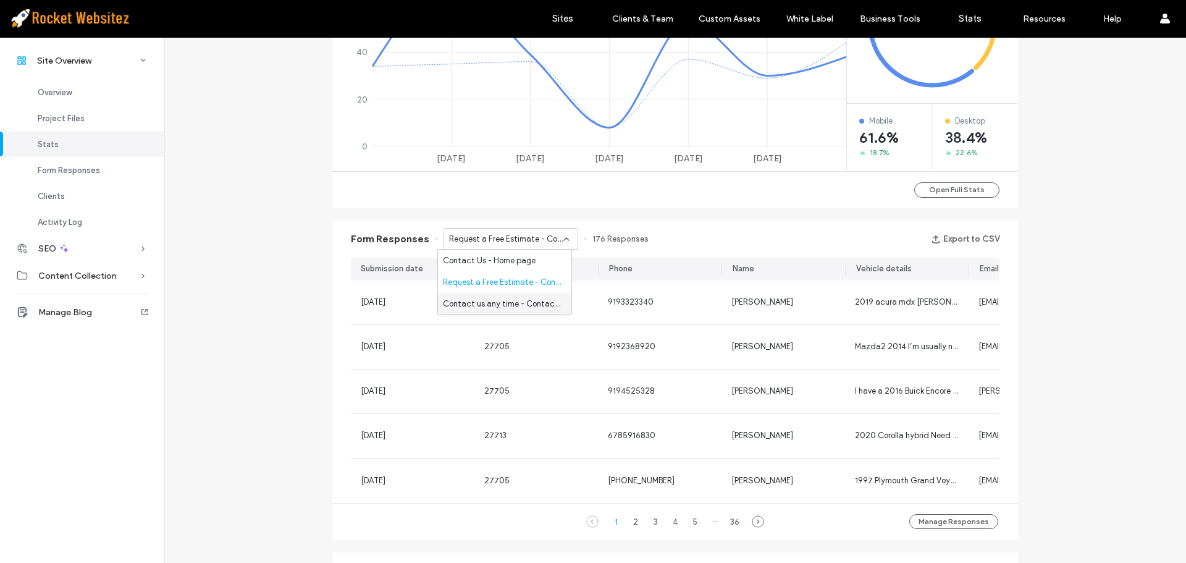
click at [495, 303] on span "Contact us any time - Contact Us page" at bounding box center [502, 304] width 119 height 12
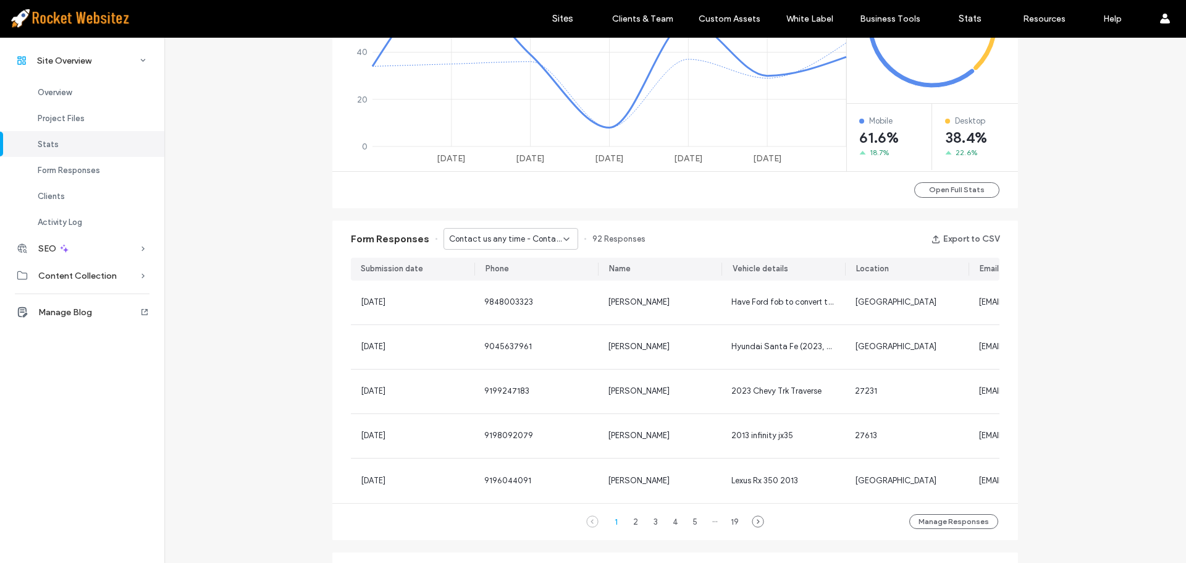
click at [488, 243] on span "Contact us any time - Contact Us page" at bounding box center [506, 239] width 114 height 12
